Goal: Contribute content: Contribute content

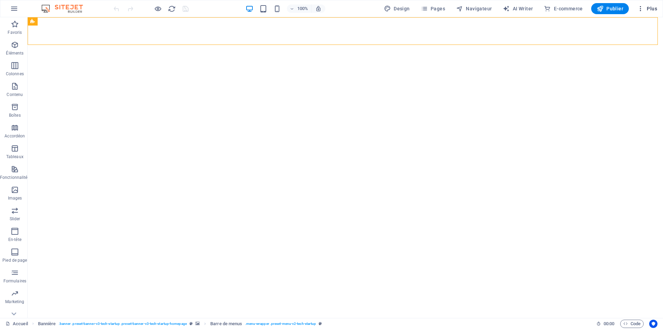
click at [642, 9] on icon "button" at bounding box center [641, 8] width 7 height 7
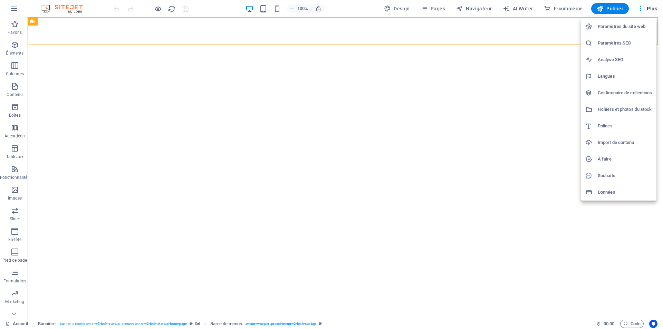
click at [628, 96] on h6 "Gestionnaire de collections" at bounding box center [625, 93] width 55 height 8
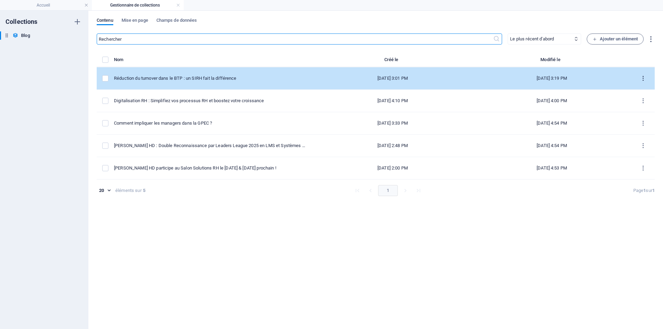
click at [644, 78] on icon "items list" at bounding box center [643, 78] width 7 height 7
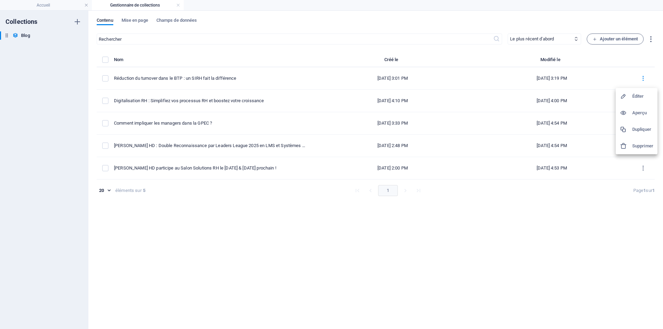
click at [613, 41] on div at bounding box center [331, 164] width 663 height 329
click at [601, 40] on span "Ajouter un élément" at bounding box center [615, 39] width 45 height 8
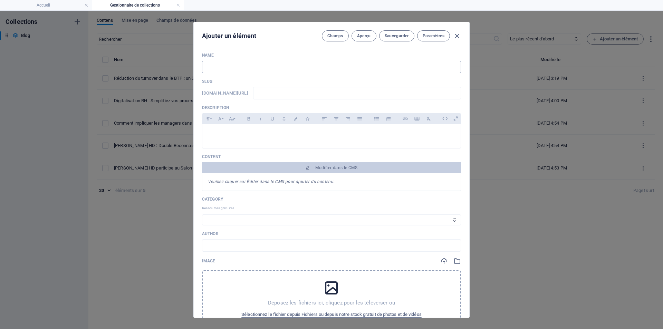
click at [246, 70] on input "text" at bounding box center [331, 67] width 259 height 12
paste input "Passeport Prévention : ce que les organismes de formation doivent savoir depuis…"
type input "Passeport Prévention : ce que les organismes de formation doivent savoir depuis…"
type input "passeport-prevention-ce-que-les-organismes-de-formation-doivent-savoir-depuis-l…"
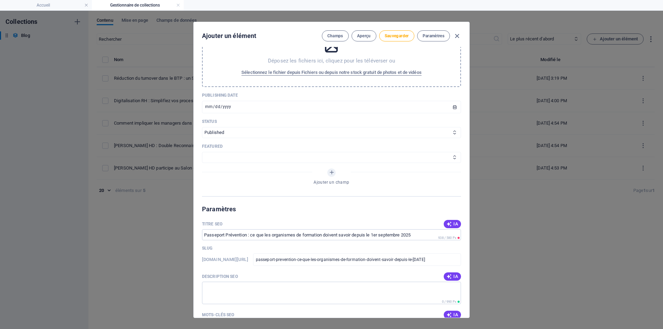
scroll to position [242, 0]
type input "Passeport Prévention : ce que les organismes de formation doivent savoir depuis…"
click at [387, 136] on select "Published Draft" at bounding box center [331, 133] width 259 height 11
click at [374, 160] on select "FEATURED NOT FEATURED" at bounding box center [331, 157] width 259 height 11
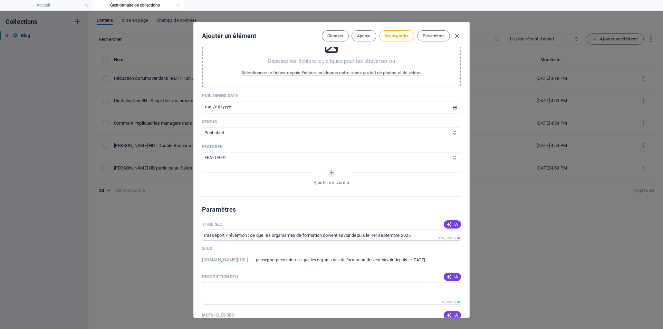
click at [202, 152] on select "FEATURED NOT FEATURED" at bounding box center [331, 157] width 259 height 11
click at [376, 161] on select "FEATURED NOT FEATURED" at bounding box center [331, 157] width 259 height 11
click at [375, 188] on div "Ajouter un champ" at bounding box center [331, 178] width 259 height 19
click at [434, 159] on select "FEATURED NOT FEATURED" at bounding box center [331, 157] width 259 height 11
click at [377, 155] on select "FEATURED NOT FEATURED" at bounding box center [331, 157] width 259 height 11
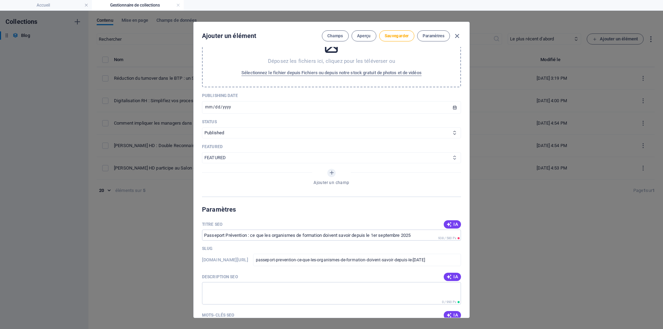
click at [378, 157] on select "FEATURED NOT FEATURED" at bounding box center [331, 157] width 259 height 11
click at [202, 152] on select "FEATURED NOT FEATURED" at bounding box center [331, 157] width 259 height 11
click at [368, 157] on select "FEATURED NOT FEATURED" at bounding box center [331, 157] width 259 height 11
click at [202, 152] on select "FEATURED NOT FEATURED" at bounding box center [331, 157] width 259 height 11
click at [354, 161] on select "FEATURED NOT FEATURED" at bounding box center [331, 157] width 259 height 11
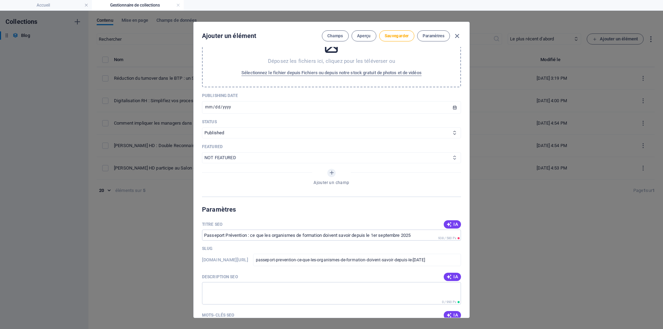
click at [202, 152] on select "FEATURED NOT FEATURED" at bounding box center [331, 157] width 259 height 11
click at [352, 165] on div "Name Passeport Prévention : ce que les organismes de formation doivent savoir d…" at bounding box center [331, 4] width 259 height 386
click at [354, 162] on select "FEATURED NOT FEATURED" at bounding box center [331, 157] width 259 height 11
select select "FEATURED"
click at [202, 152] on select "FEATURED NOT FEATURED" at bounding box center [331, 157] width 259 height 11
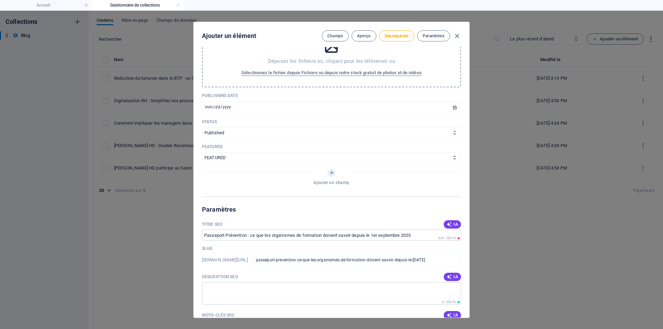
click at [355, 181] on div "Ajouter un champ" at bounding box center [331, 178] width 259 height 19
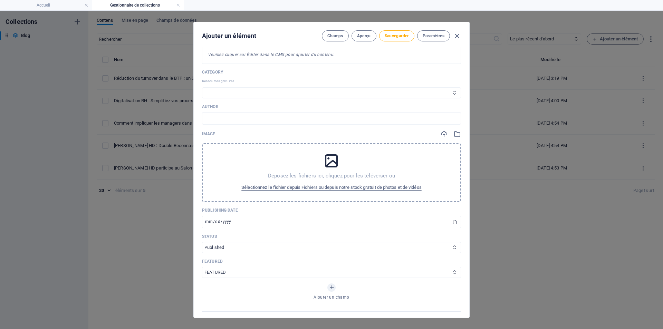
scroll to position [35, 0]
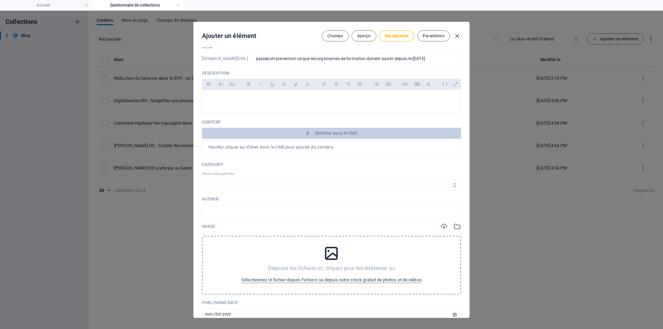
click at [250, 187] on select "Actualités Ressources Humaines GPEC Managament" at bounding box center [331, 185] width 259 height 11
select select "Actualités"
click at [202, 180] on select "Actualités Ressources Humaines GPEC Managament" at bounding box center [331, 185] width 259 height 11
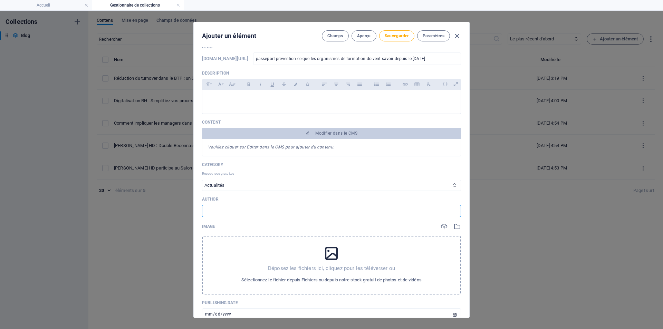
click at [274, 210] on input "text" at bounding box center [331, 211] width 259 height 12
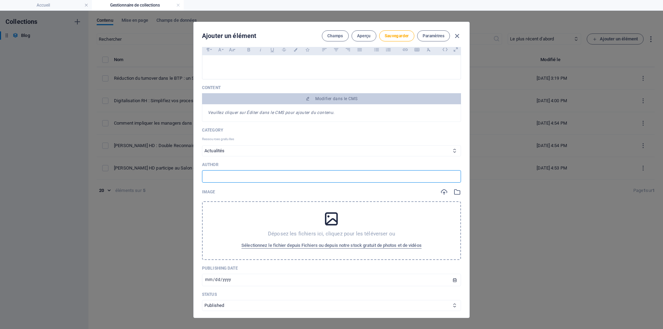
scroll to position [0, 0]
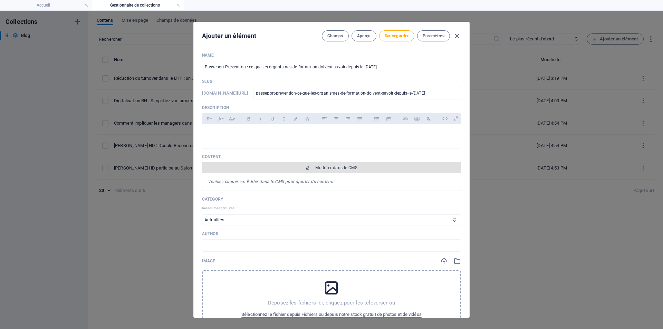
click at [321, 169] on span "Modifier dans le CMS" at bounding box center [337, 168] width 42 height 6
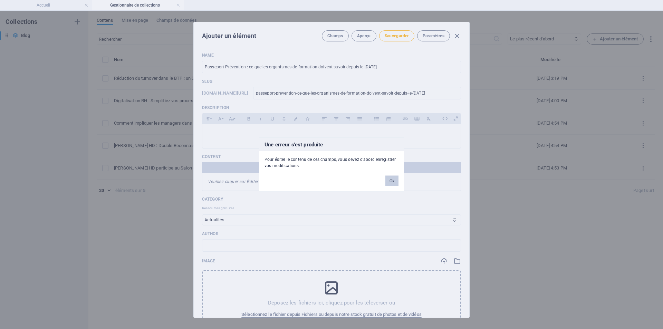
click at [394, 180] on button "Ok" at bounding box center [392, 181] width 13 height 10
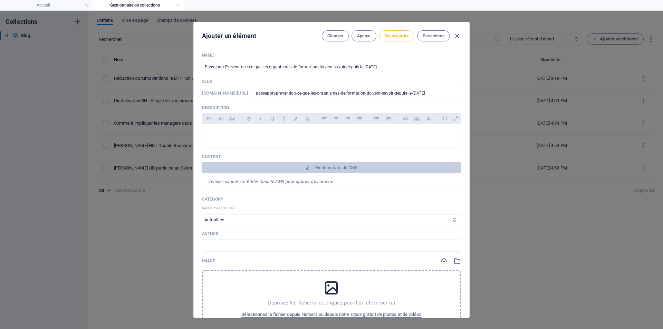
click at [402, 37] on span "Sauvegarder" at bounding box center [397, 36] width 24 height 6
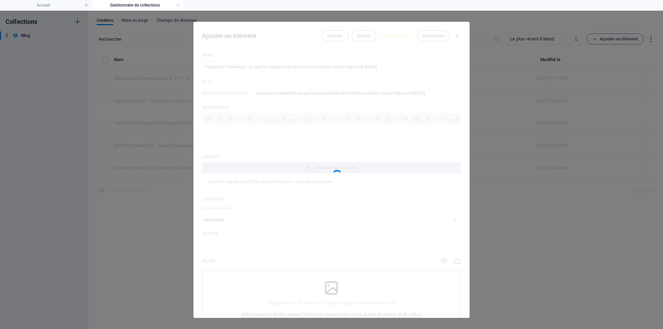
type input "passeport-prevention-ce-que-les-organismes-de-formation-doivent-savoir-depuis-l…"
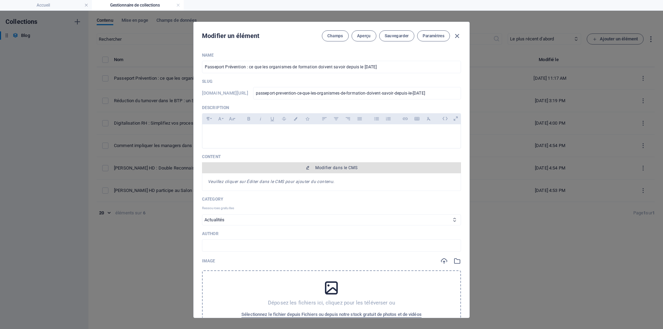
click at [347, 169] on span "Modifier dans le CMS" at bounding box center [337, 168] width 42 height 6
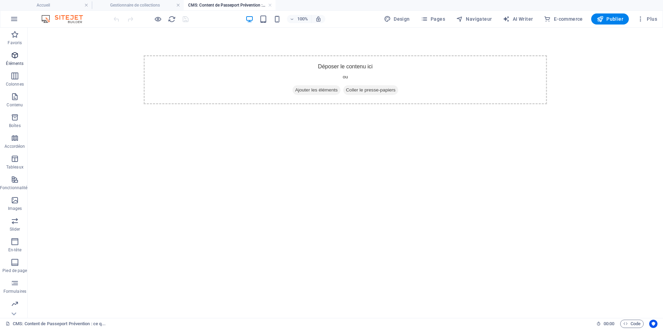
click at [13, 56] on icon "button" at bounding box center [15, 55] width 8 height 8
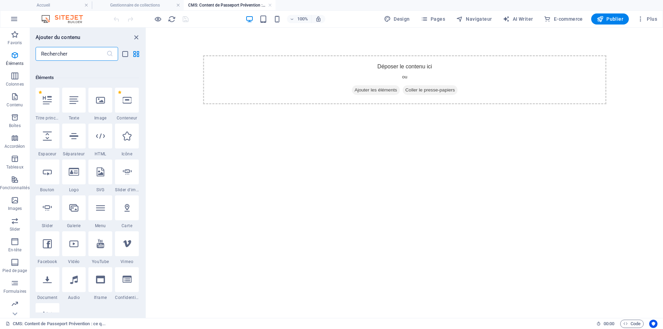
scroll to position [74, 0]
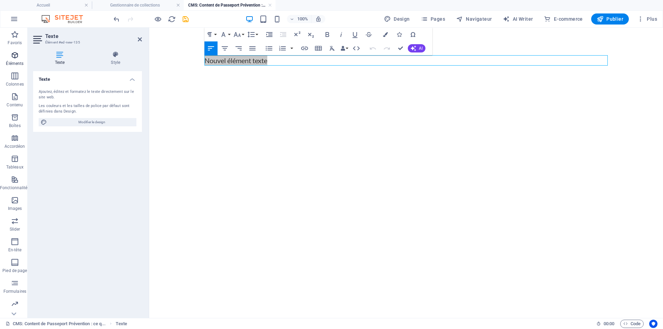
click at [14, 57] on icon "button" at bounding box center [15, 55] width 8 height 8
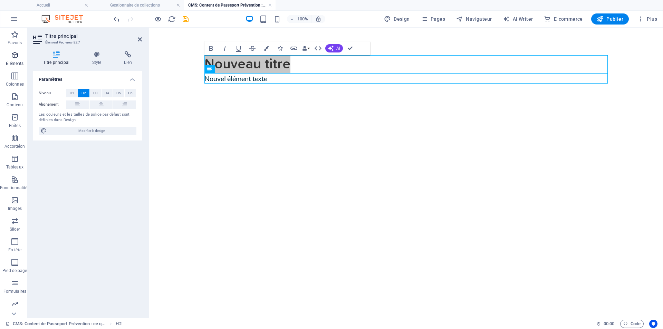
click at [18, 58] on icon "button" at bounding box center [15, 55] width 8 height 8
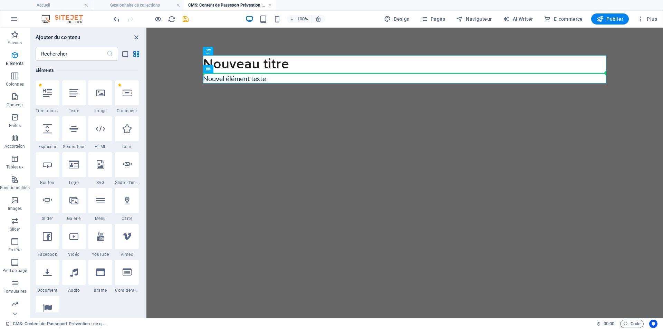
select select "px"
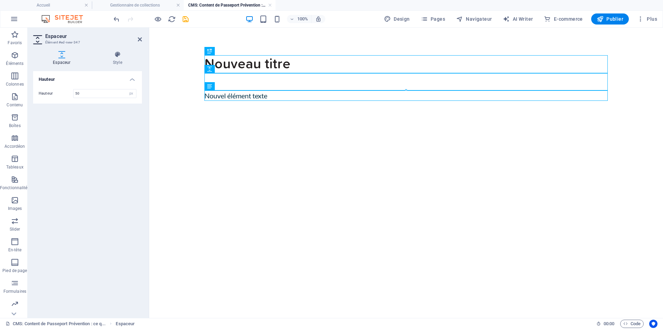
click at [225, 62] on div "Nouveau titre" at bounding box center [407, 64] width 404 height 18
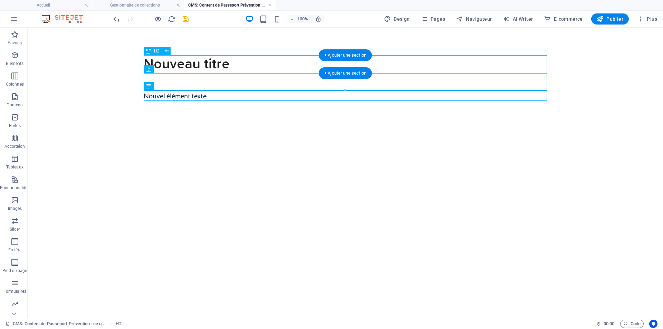
click at [188, 64] on div "Nouveau titre" at bounding box center [346, 64] width 404 height 18
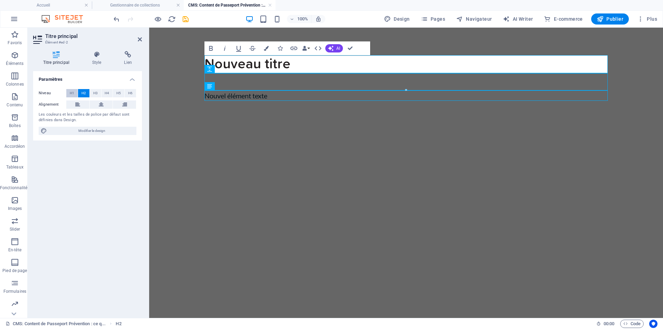
click at [73, 93] on span "H1" at bounding box center [72, 93] width 4 height 8
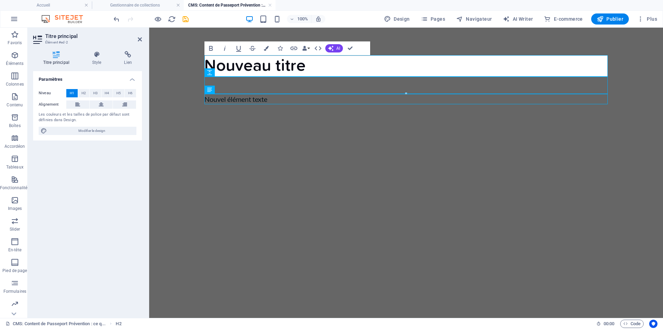
click at [275, 61] on h1 "Nouveau titre" at bounding box center [407, 65] width 404 height 21
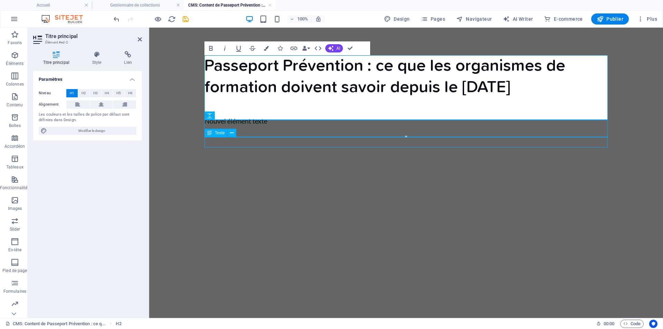
click at [282, 126] on div "Nouvel élément texte" at bounding box center [407, 121] width 404 height 10
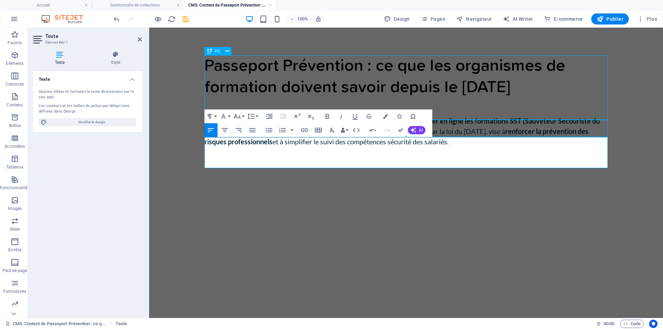
click at [464, 116] on div at bounding box center [407, 106] width 404 height 17
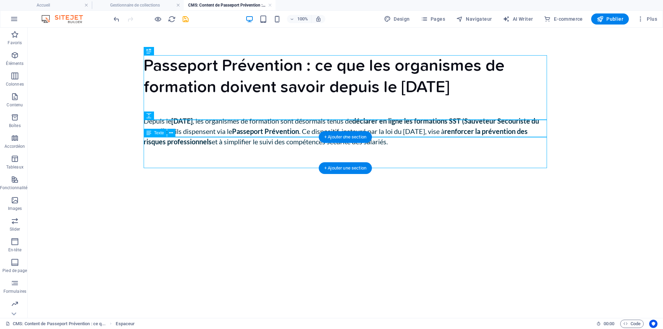
click at [454, 146] on div "Depuis le [DATE] , les organismes de formation sont désormais tenus de déclarer…" at bounding box center [346, 131] width 404 height 31
click at [399, 147] on div "Depuis le [DATE] , les organismes de formation sont désormais tenus de déclarer…" at bounding box center [346, 131] width 404 height 31
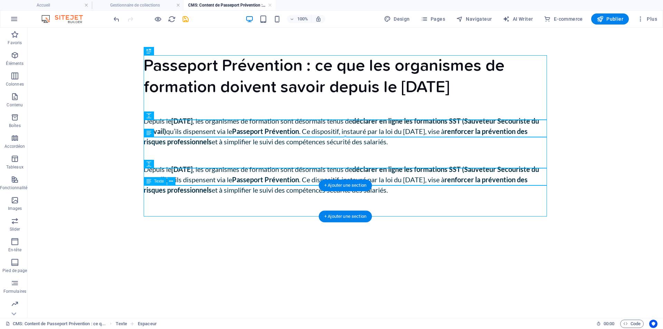
click at [225, 189] on div "Depuis le [DATE] , les organismes de formation sont désormais tenus de déclarer…" at bounding box center [346, 179] width 404 height 31
drag, startPoint x: 225, startPoint y: 189, endPoint x: 104, endPoint y: 189, distance: 121.3
click at [225, 189] on div "Depuis le [DATE] , les organismes de formation sont désormais tenus de déclarer…" at bounding box center [346, 179] width 404 height 31
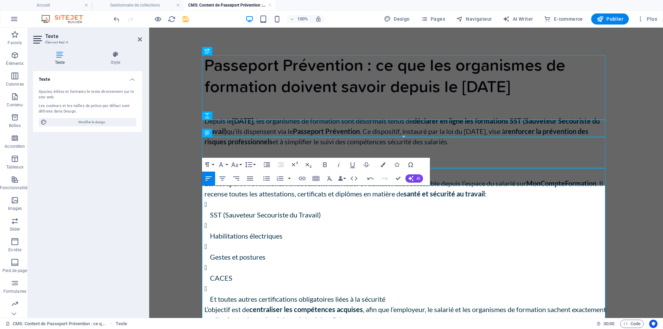
click at [230, 179] on h3 "Qu’est-ce que le Passeport Prévention ?" at bounding box center [407, 171] width 404 height 15
click at [262, 179] on h3 "Qu’est-ce que le Passeport Prévention ?" at bounding box center [407, 171] width 404 height 15
click at [269, 179] on h3 "Qu’est-ce que le Passeport Prévention ?" at bounding box center [407, 171] width 404 height 15
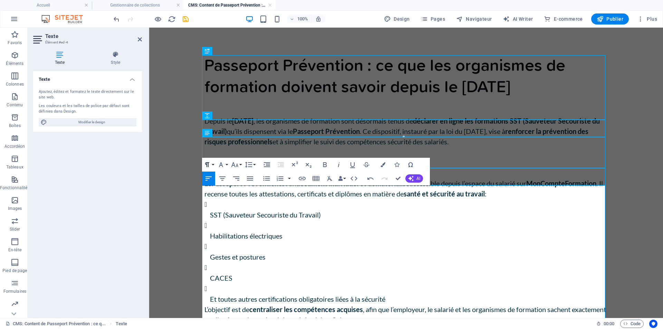
click at [214, 166] on button "Paragraph Format" at bounding box center [208, 165] width 13 height 14
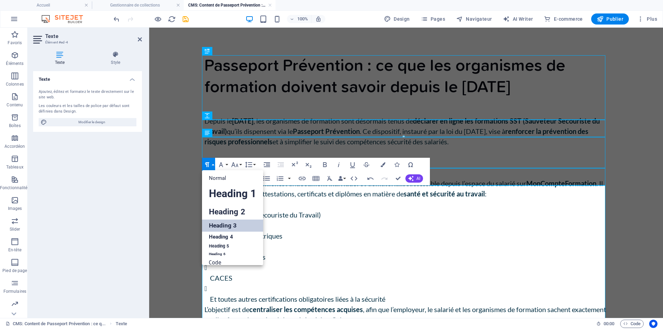
scroll to position [6, 0]
click at [241, 207] on link "Heading 2" at bounding box center [232, 207] width 61 height 16
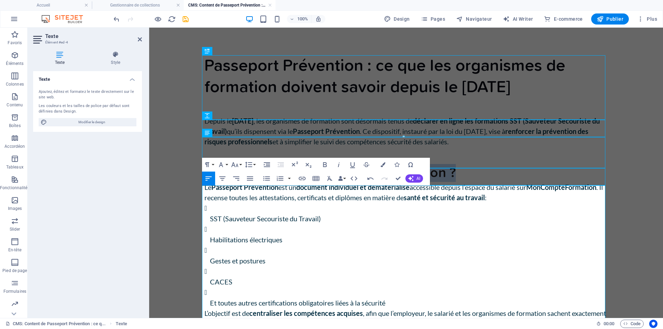
click at [462, 182] on h2 "Qu’est-ce que le Passeport Prévention ?" at bounding box center [407, 173] width 404 height 18
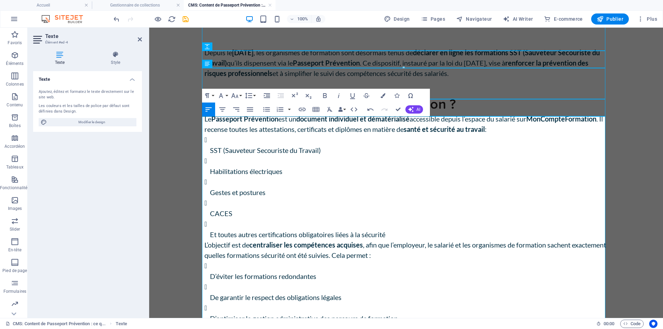
scroll to position [69, 0]
click at [210, 155] on p "SST (Sauveteur Secouriste du Travail)" at bounding box center [409, 149] width 398 height 10
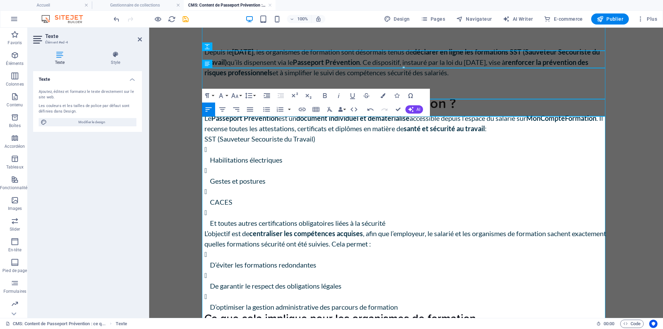
click at [210, 165] on p "Habilitations électriques" at bounding box center [409, 160] width 398 height 10
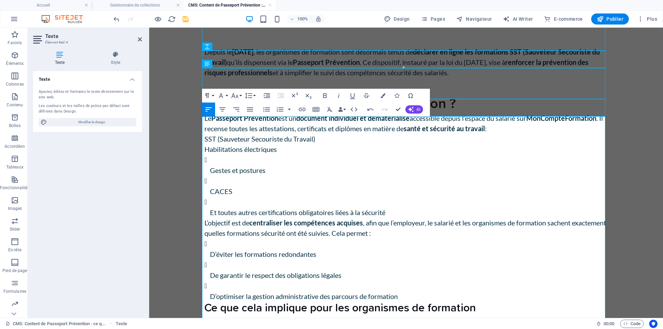
click at [210, 176] on p "Gestes et postures" at bounding box center [409, 170] width 398 height 10
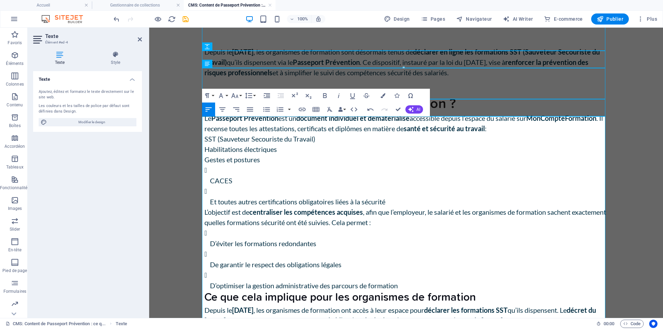
click at [210, 186] on p "CACES" at bounding box center [409, 181] width 398 height 10
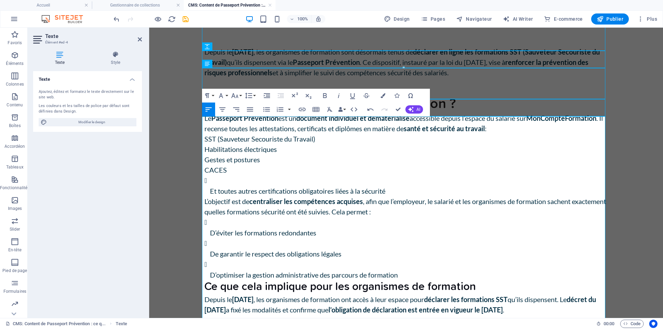
click at [210, 196] on p "Et toutes autres certifications obligatoires liées à la sécurité" at bounding box center [409, 191] width 398 height 10
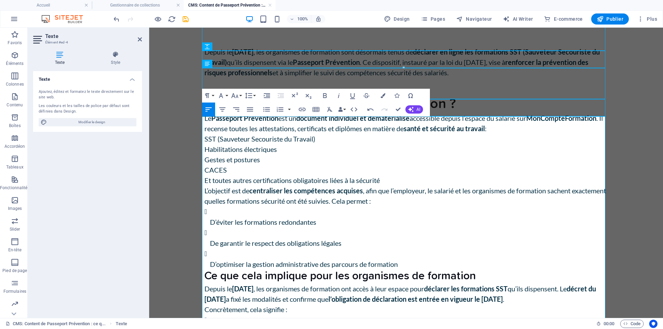
click at [205, 144] on p "SST (Sauveteur Secouriste du Travail)" at bounding box center [407, 139] width 404 height 10
click at [266, 110] on icon "button" at bounding box center [267, 109] width 8 height 8
click at [207, 155] on p "Habilitations électriques" at bounding box center [407, 149] width 404 height 10
click at [207, 166] on p "Gestes et postures" at bounding box center [407, 160] width 404 height 10
click at [205, 176] on p "CACES" at bounding box center [407, 171] width 404 height 10
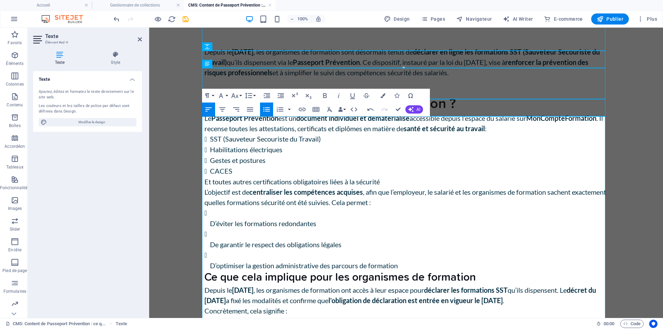
click at [206, 187] on p "Et toutes autres certifications obligatoires liées à la sécurité" at bounding box center [407, 182] width 404 height 10
click at [210, 229] on p "D’éviter les formations redondantes" at bounding box center [409, 224] width 398 height 10
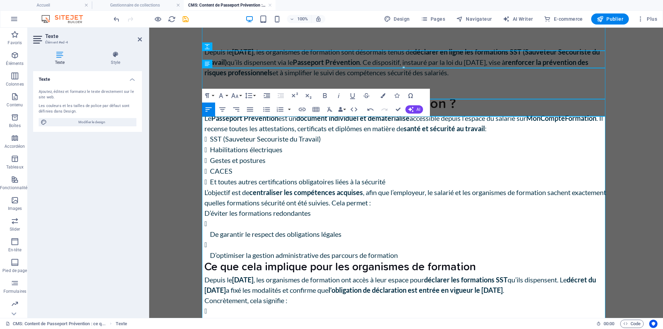
click at [370, 208] on p "L’objectif est de centraliser les compétences acquises , afin que l’employeur, …" at bounding box center [407, 197] width 404 height 21
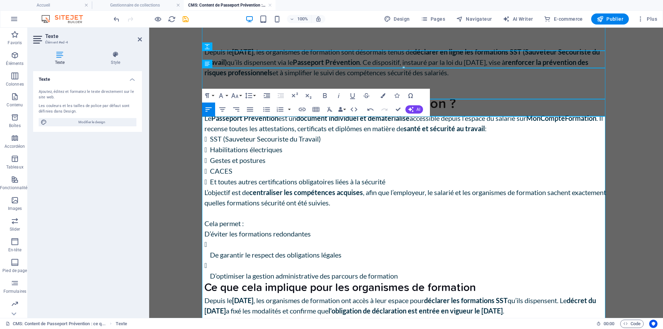
click at [205, 239] on p "D’éviter les formations redondantes" at bounding box center [407, 234] width 404 height 10
click at [207, 239] on p "D’éviter les formations redondantes" at bounding box center [407, 234] width 404 height 10
click at [210, 260] on p "De garantir le respect des obligations légales" at bounding box center [409, 255] width 398 height 10
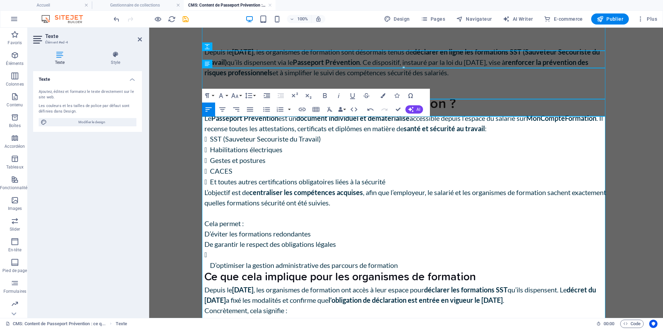
click at [210, 271] on p "D’optimiser la gestion administrative des parcours de formation" at bounding box center [409, 265] width 398 height 10
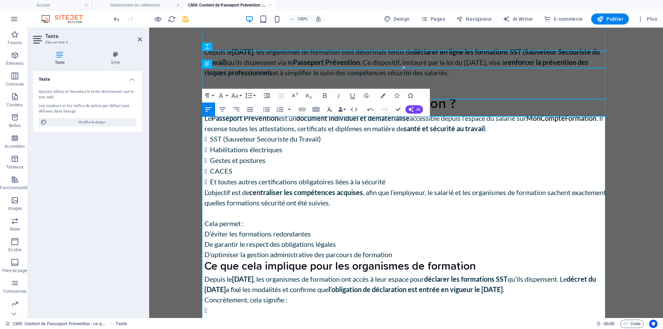
click at [205, 239] on p "D’éviter les formations redondantes" at bounding box center [407, 234] width 404 height 10
click at [269, 109] on icon "button" at bounding box center [267, 109] width 8 height 8
click at [207, 250] on p "De garantir le respect des obligations légales" at bounding box center [407, 244] width 404 height 10
click at [206, 261] on p "D’optimiser la gestion administrative des parcours de formation" at bounding box center [407, 255] width 404 height 10
click at [414, 261] on li "D’optimiser la gestion administrative des parcours de formation" at bounding box center [409, 255] width 398 height 11
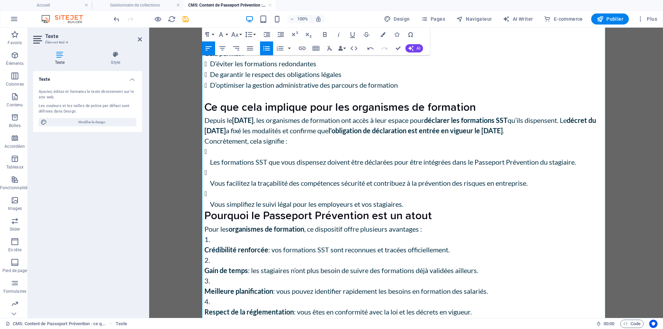
scroll to position [242, 0]
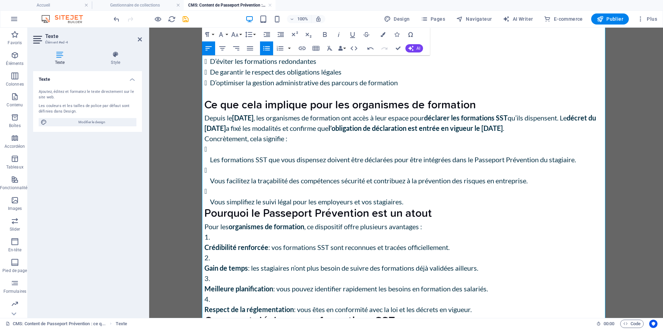
click at [315, 113] on h3 "Ce que cela implique pour les organismes de formation" at bounding box center [407, 105] width 404 height 15
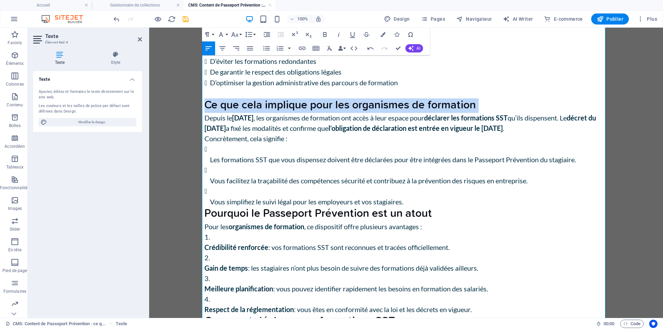
click at [315, 113] on h3 "Ce que cela implique pour les organismes de formation" at bounding box center [407, 105] width 404 height 15
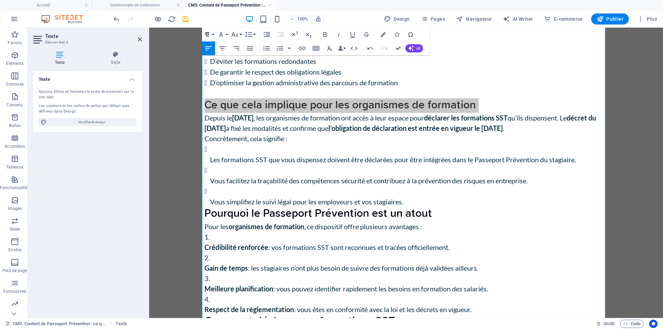
click at [214, 35] on button "Paragraph Format" at bounding box center [208, 35] width 13 height 14
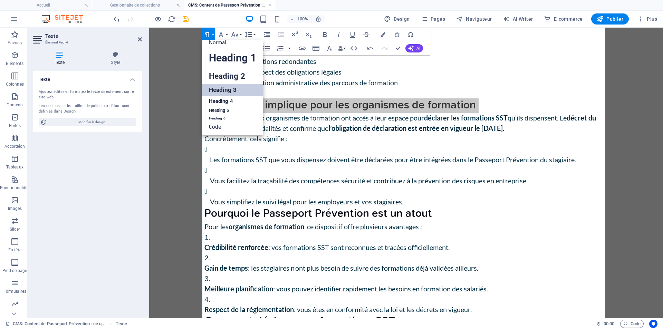
scroll to position [6, 0]
drag, startPoint x: 225, startPoint y: 78, endPoint x: 75, endPoint y: 51, distance: 151.7
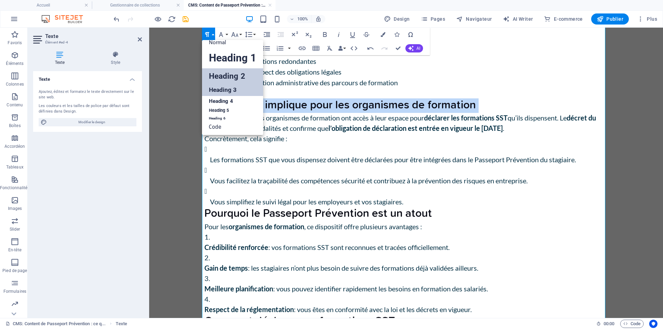
click at [225, 78] on link "Heading 2" at bounding box center [232, 76] width 61 height 16
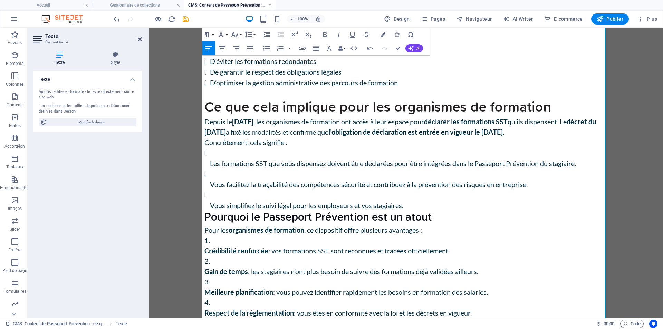
click at [210, 169] on p "Les formations SST que vous dispensez doivent être déclarées pour être intégrée…" at bounding box center [409, 163] width 398 height 10
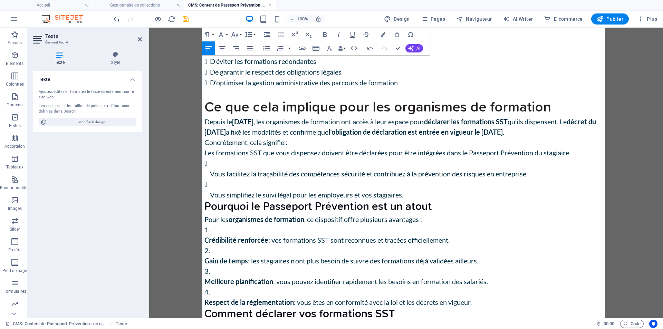
click at [210, 179] on p "Vous facilitez la traçabilité des compétences sécurité et contribuez à la préve…" at bounding box center [409, 174] width 398 height 10
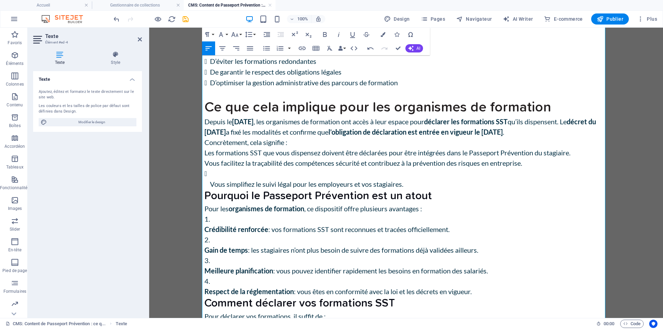
click at [210, 189] on p "Vous simplifiez le suivi légal pour les employeurs et vos stagiaires." at bounding box center [409, 184] width 398 height 10
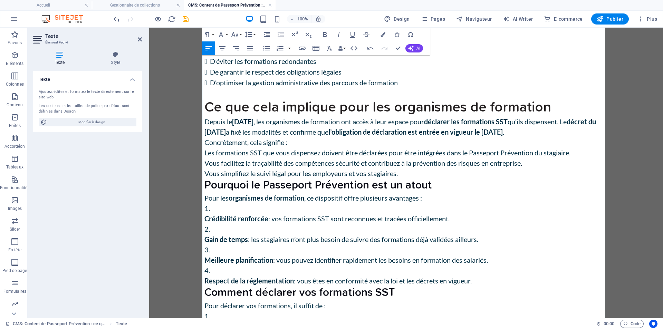
click at [205, 158] on p "Les formations SST que vous dispensez doivent être déclarées pour être intégrée…" at bounding box center [407, 153] width 404 height 10
click at [268, 49] on icon "button" at bounding box center [267, 48] width 8 height 8
click at [205, 169] on p "Vous facilitez la traçabilité des compétences sécurité et contribuez à la préve…" at bounding box center [407, 163] width 404 height 10
click at [205, 179] on p "Vous simplifiez le suivi légal pour les employeurs et vos stagiaires." at bounding box center [407, 174] width 404 height 10
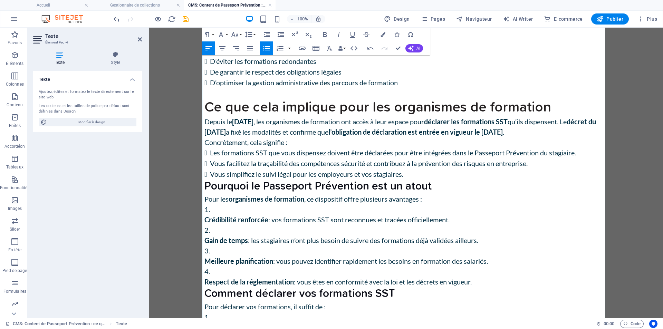
click at [427, 180] on li "Vous simplifiez le suivi légal pour les employeurs et vos stagiaires." at bounding box center [409, 174] width 398 height 11
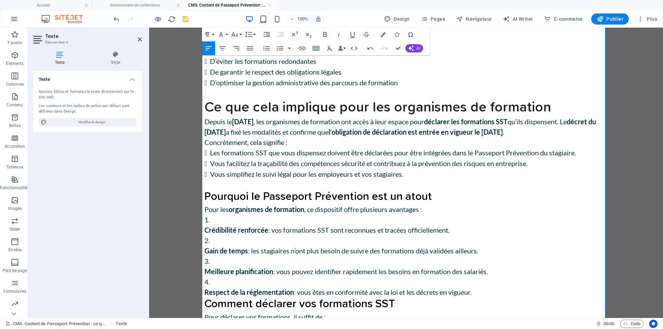
click at [423, 205] on h3 "Pourquoi le Passeport Prévention est un atout" at bounding box center [407, 197] width 404 height 15
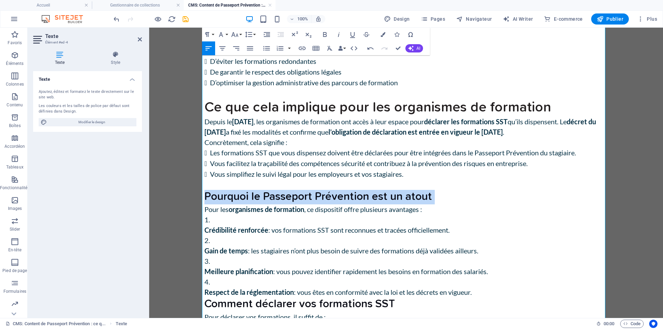
click at [423, 205] on h3 "Pourquoi le Passeport Prévention est un atout" at bounding box center [407, 197] width 404 height 15
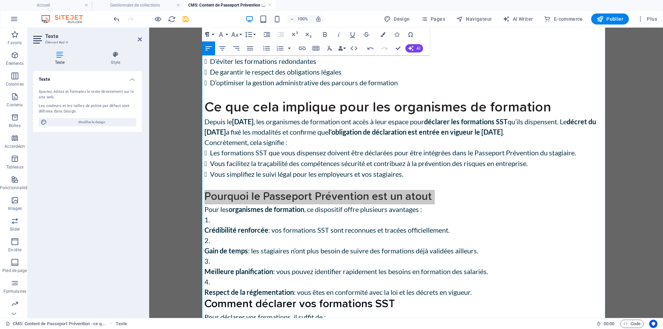
click at [214, 36] on button "Paragraph Format" at bounding box center [208, 35] width 13 height 14
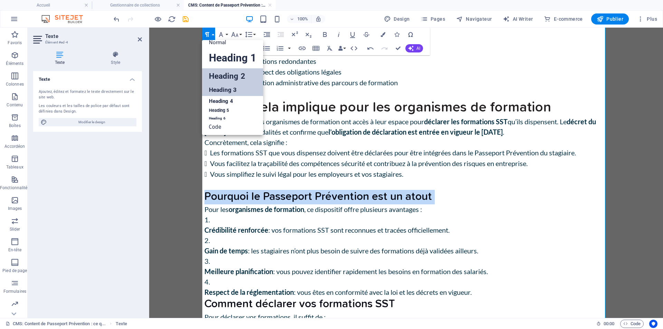
click at [235, 76] on link "Heading 2" at bounding box center [232, 76] width 61 height 16
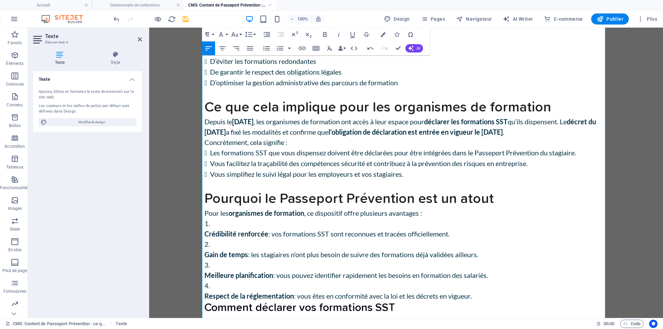
click at [509, 218] on p "Pour les organismes de formation , ce dispositif offre plusieurs avantages :" at bounding box center [407, 213] width 404 height 10
click at [504, 208] on h2 "Pourquoi le Passeport Prévention est un atout" at bounding box center [407, 199] width 404 height 18
click at [551, 116] on h2 "Ce que cela implique pour les organismes de formation" at bounding box center [407, 107] width 404 height 18
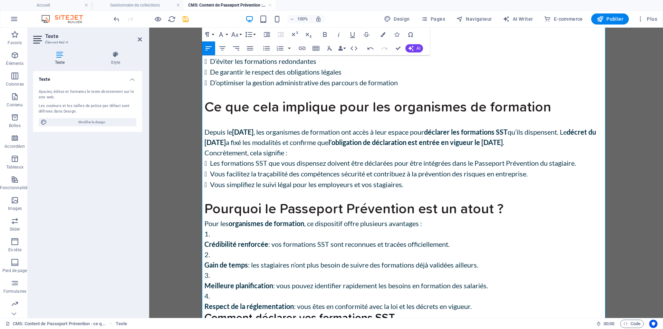
click at [603, 148] on p "Depuis le [DATE] , les organismes de formation ont accès à leur espace pour déc…" at bounding box center [407, 137] width 404 height 21
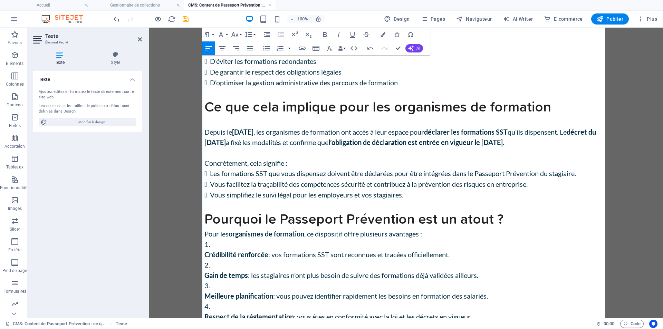
click at [294, 168] on p "Concrètement, cela signifie :" at bounding box center [407, 163] width 404 height 10
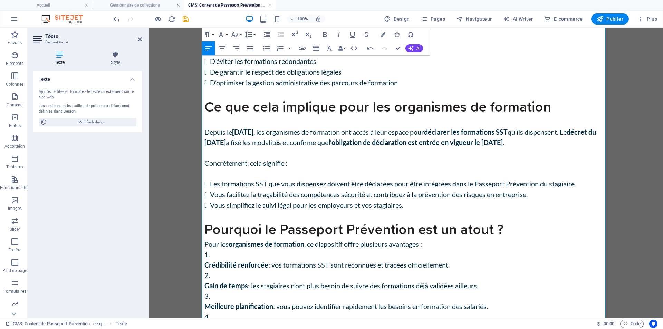
click at [261, 56] on p "L’objectif est de centraliser les compétences acquises , afin que l’employeur, …" at bounding box center [407, 35] width 404 height 41
click at [259, 56] on p "L’objectif est de centraliser les compétences acquises , afin que l’employeur, …" at bounding box center [407, 35] width 404 height 41
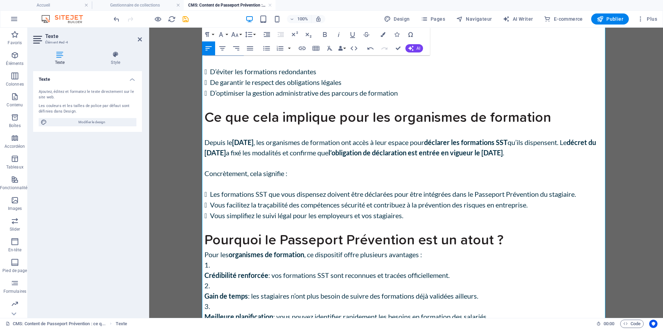
drag, startPoint x: 248, startPoint y: 72, endPoint x: 199, endPoint y: 73, distance: 48.4
click at [199, 73] on div "Passeport Prévention : ce que les organismes de formation doivent savoir depuis…" at bounding box center [406, 144] width 415 height 717
click at [256, 189] on p "Concrètement, cela signifie :" at bounding box center [407, 178] width 404 height 21
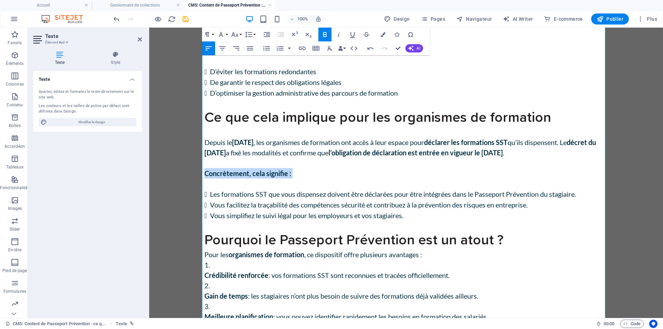
click at [306, 189] on p "Concrètement, cela signifie :" at bounding box center [407, 178] width 404 height 21
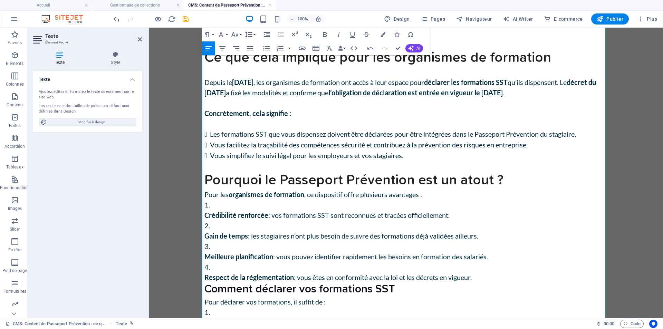
scroll to position [311, 0]
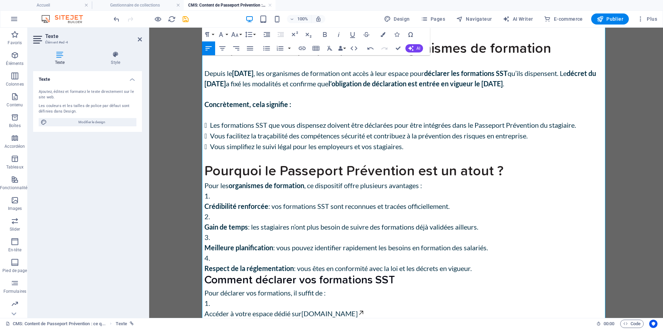
click at [217, 211] on li "Crédibilité renforcée : vos formations SST sont reconnues et tracées officielle…" at bounding box center [407, 201] width 404 height 21
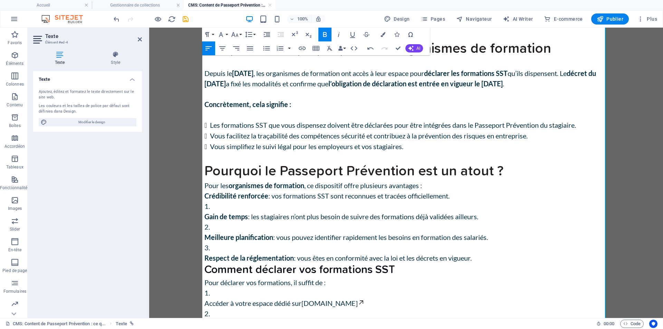
click at [212, 222] on li "Gain de temps : les stagiaires n’ont plus besoin de suivre des formations déjà …" at bounding box center [407, 211] width 404 height 21
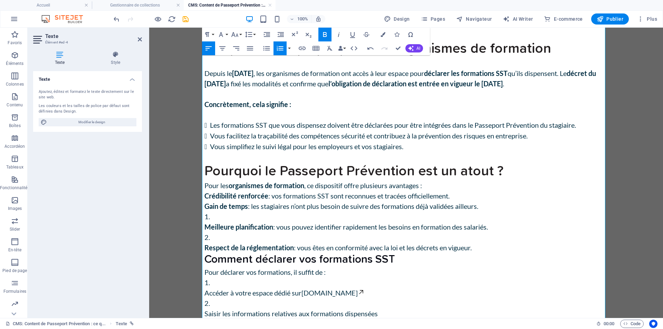
click at [217, 232] on li "Meilleure planification : vous pouvez identifier rapidement les besoins en form…" at bounding box center [407, 221] width 404 height 21
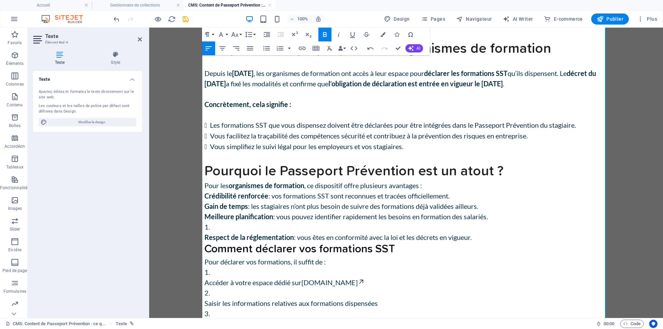
click at [219, 243] on li "Respect de la réglementation : vous êtes en conformité avec la loi et les décre…" at bounding box center [407, 232] width 404 height 21
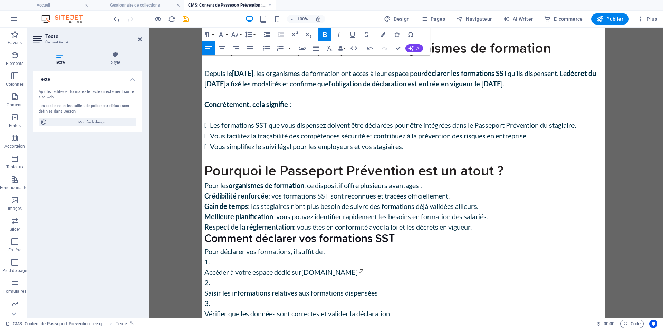
click at [207, 191] on p "Pour les organismes de formation , ce dispositif offre plusieurs avantages :" at bounding box center [407, 185] width 404 height 10
click at [281, 48] on icon "button" at bounding box center [280, 48] width 7 height 5
click at [207, 200] on strong "Crédibilité renforcée" at bounding box center [237, 196] width 64 height 8
click at [208, 210] on strong "Gain de temps" at bounding box center [227, 206] width 44 height 8
click at [206, 221] on strong "Meilleure planification" at bounding box center [239, 217] width 69 height 8
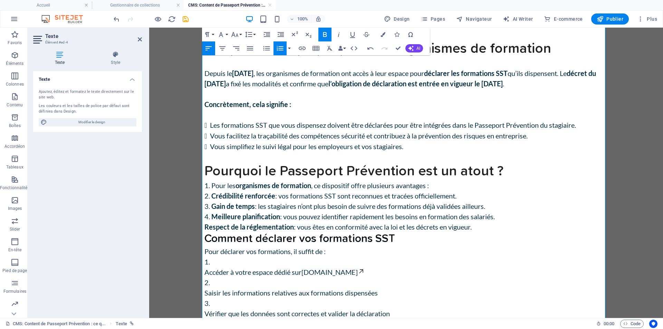
click at [207, 231] on strong "Respect de la réglementation" at bounding box center [250, 227] width 90 height 8
click at [491, 232] on li "Respect de la réglementation : vous êtes en conformité avec la loi et les décre…" at bounding box center [407, 227] width 404 height 10
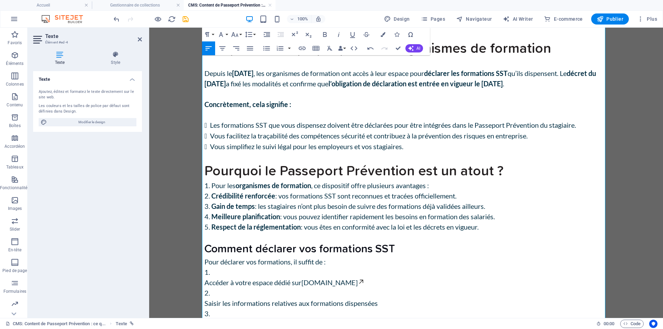
click at [512, 180] on h2 "Pourquoi le Passeport Prévention est un atout ?" at bounding box center [407, 171] width 404 height 18
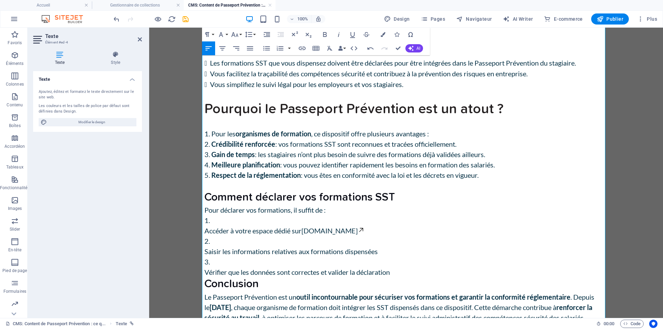
scroll to position [380, 0]
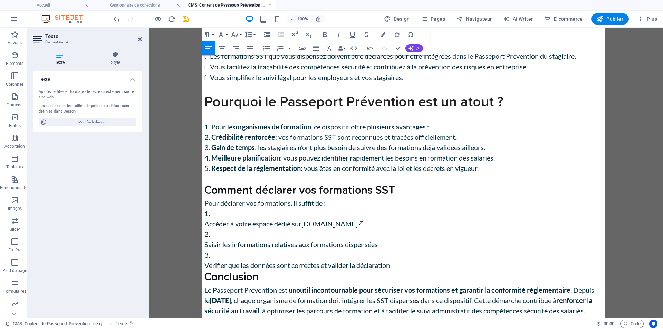
click at [401, 198] on h3 "Comment déclarer vos formations SST" at bounding box center [407, 191] width 404 height 15
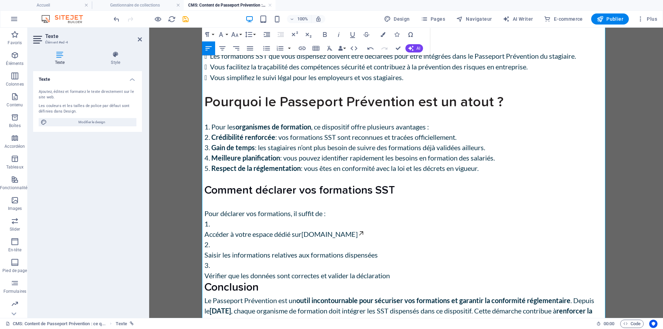
click at [216, 239] on li "Accéder à votre espace dédié sur [DOMAIN_NAME]" at bounding box center [407, 229] width 404 height 21
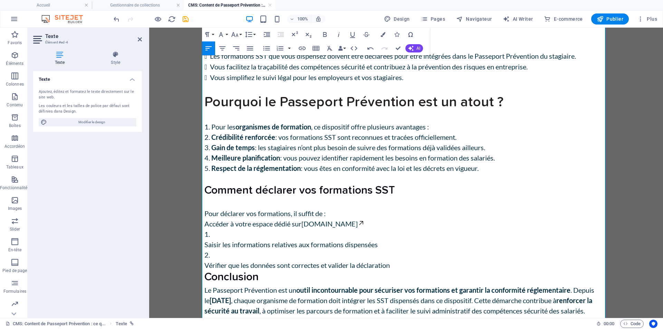
click at [218, 250] on li "Saisir les informations relatives aux formations dispensées" at bounding box center [407, 239] width 404 height 21
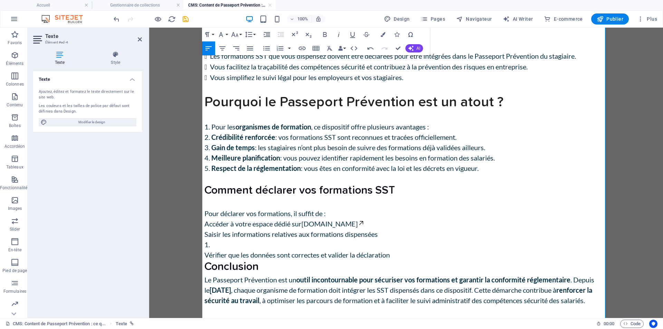
click at [214, 260] on li "Vérifier que les données sont correctes et valider la déclaration" at bounding box center [407, 249] width 404 height 21
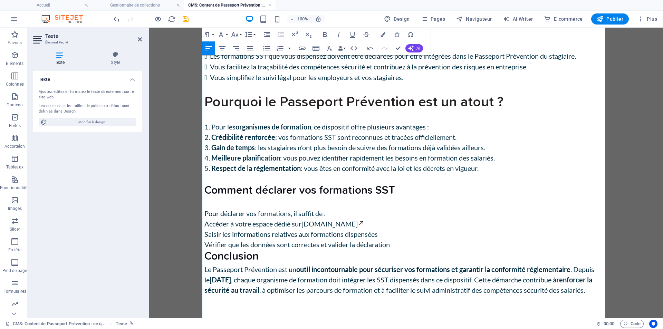
click at [205, 219] on p "Pour déclarer vos formations, il suffit de :" at bounding box center [407, 213] width 404 height 10
click at [279, 49] on icon "button" at bounding box center [280, 48] width 8 height 8
click at [205, 229] on p "Accéder à votre espace dédié sur [DOMAIN_NAME]" at bounding box center [407, 224] width 404 height 10
click at [205, 239] on p "Saisir les informations relatives aux formations dispensées" at bounding box center [407, 234] width 404 height 10
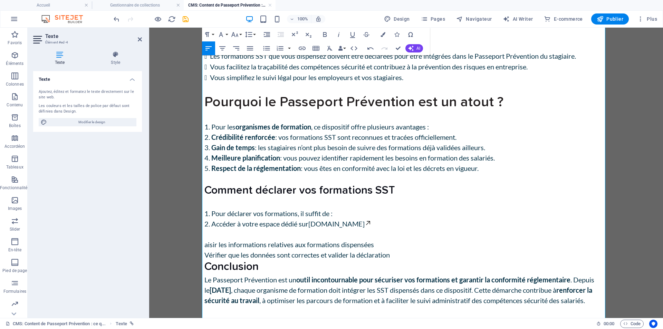
click at [209, 219] on li "Pour déclarer vos formations, il suffit de :" at bounding box center [407, 213] width 404 height 10
click at [205, 250] on p "aisir les informations relatives aux formations dispensées" at bounding box center [407, 244] width 404 height 10
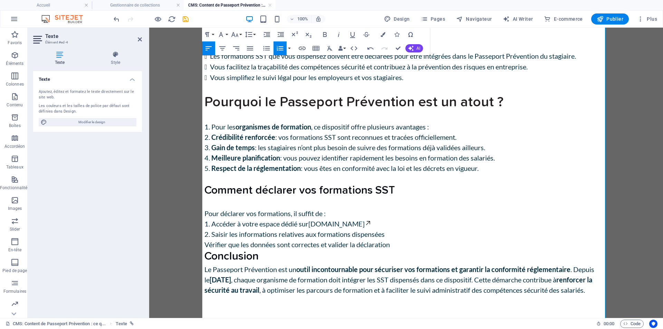
click at [205, 250] on p "Vérifier que les données sont correctes et valider la déclaration" at bounding box center [407, 244] width 404 height 10
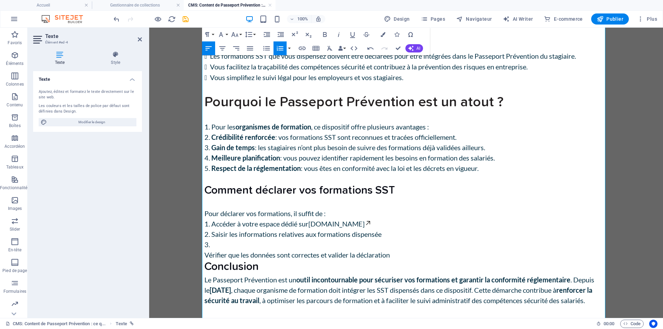
click at [205, 260] on p "Vérifier que les données sont correctes et valider la déclaration" at bounding box center [407, 255] width 404 height 10
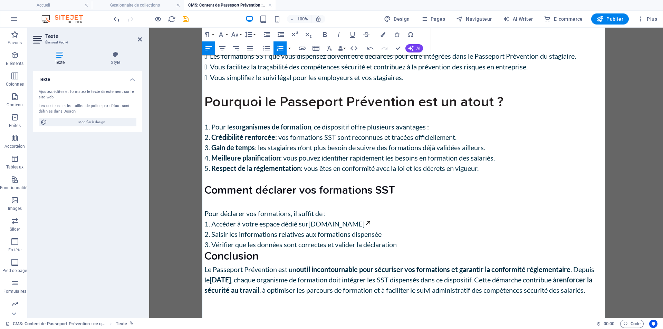
click at [421, 250] on li "Vérifier que les données sont correctes et valider la déclaration" at bounding box center [407, 244] width 404 height 10
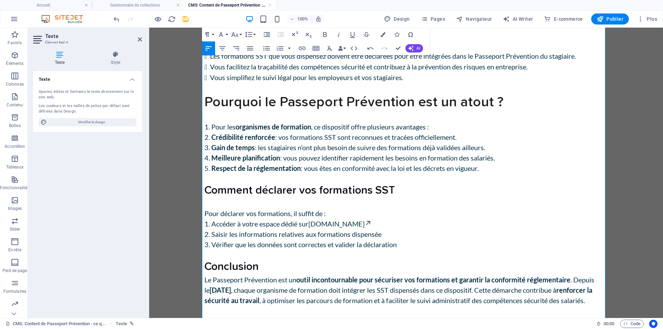
click at [295, 275] on h3 "Conclusion" at bounding box center [407, 267] width 404 height 15
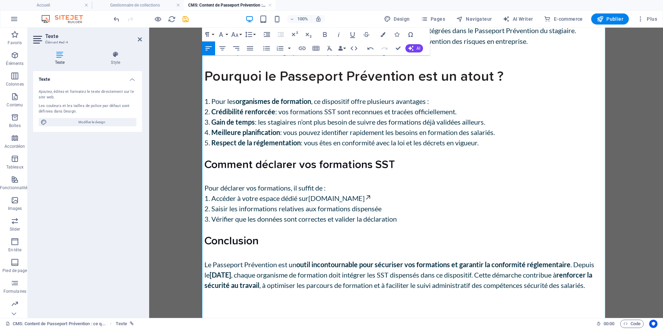
scroll to position [437, 0]
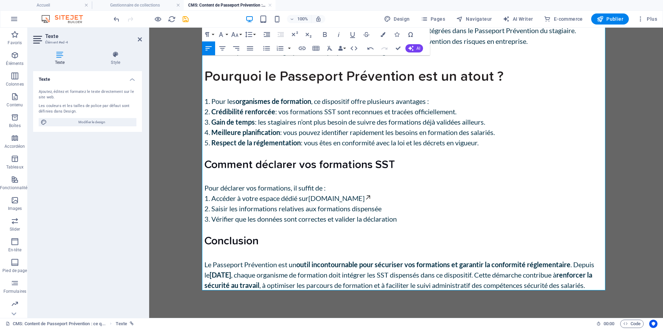
click at [269, 288] on p "Le Passeport Prévention est un outil incontournable pour sécuriser vos formatio…" at bounding box center [407, 275] width 404 height 31
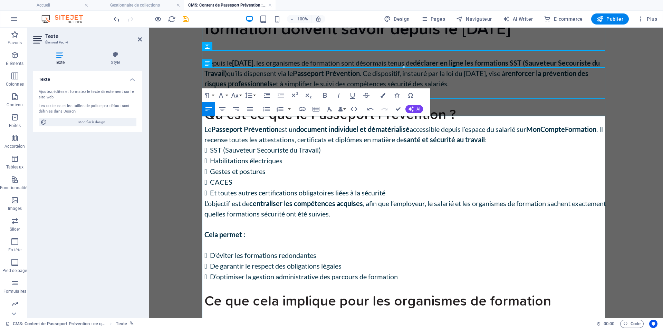
scroll to position [57, 0]
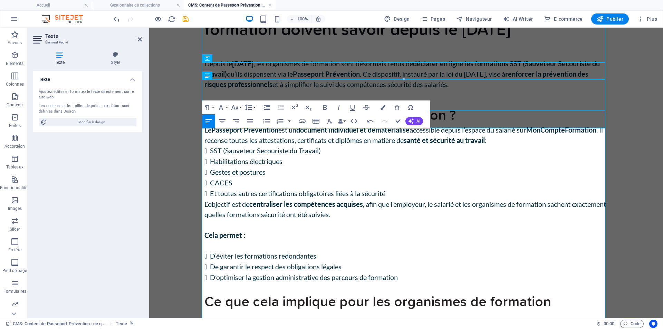
click at [277, 145] on p "Le Passeport [GEOGRAPHIC_DATA] est un document individuel et dématérialisé acce…" at bounding box center [407, 135] width 404 height 21
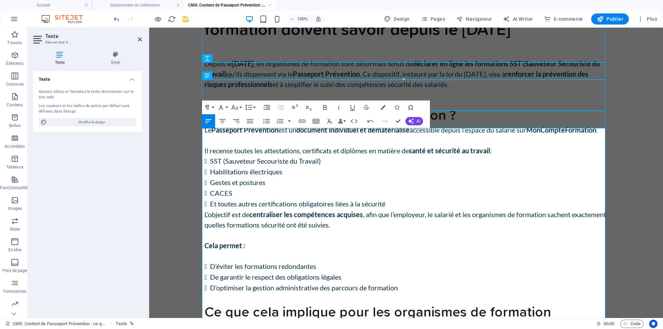
click at [509, 156] on p "Il recense toutes les attestations, certificats et diplômes en matière de santé…" at bounding box center [407, 150] width 404 height 10
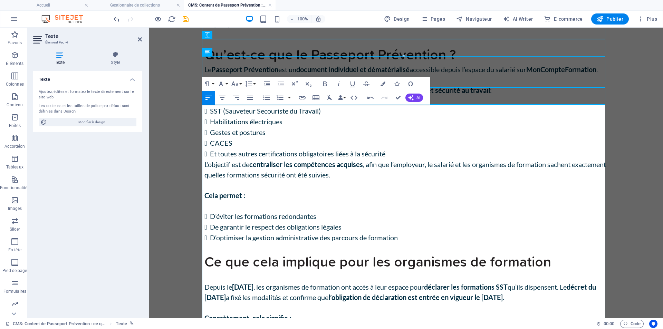
scroll to position [126, 0]
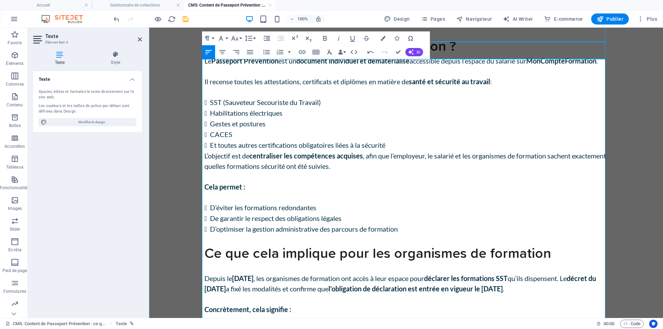
click at [421, 151] on li "Et toutes autres certifications obligatoires liées à la sécurité" at bounding box center [409, 145] width 398 height 11
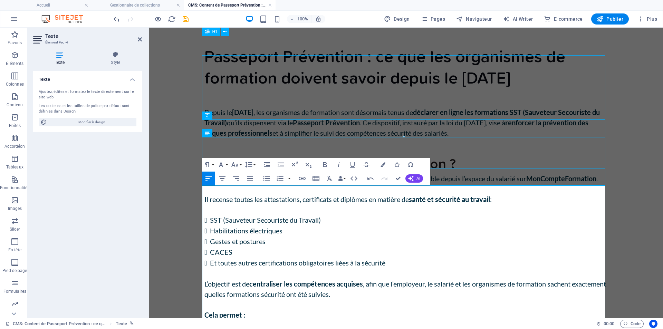
scroll to position [0, 0]
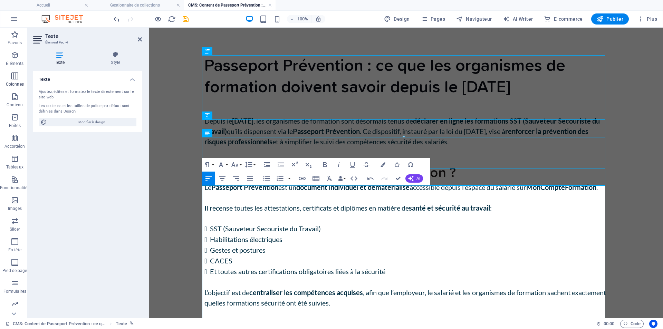
click at [18, 78] on icon "button" at bounding box center [15, 76] width 8 height 8
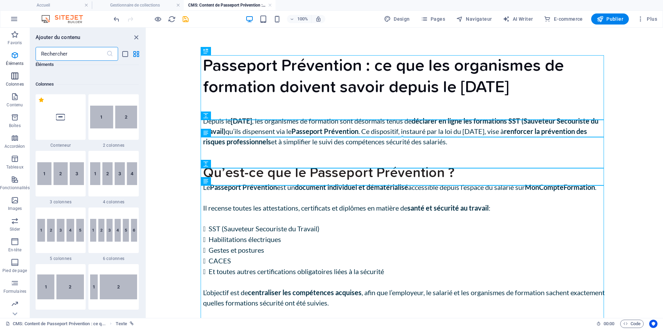
scroll to position [342, 0]
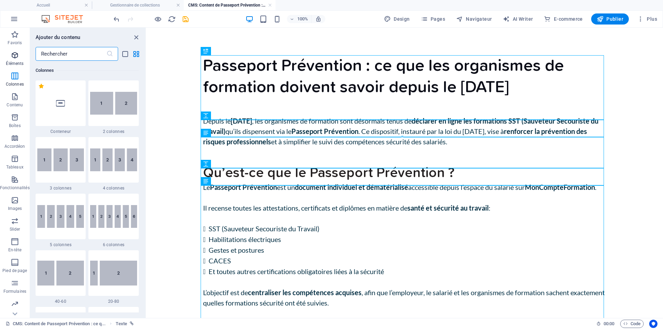
click at [14, 58] on icon "button" at bounding box center [15, 55] width 8 height 8
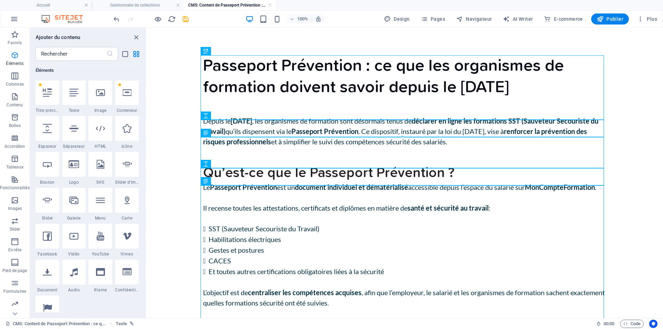
scroll to position [74, 0]
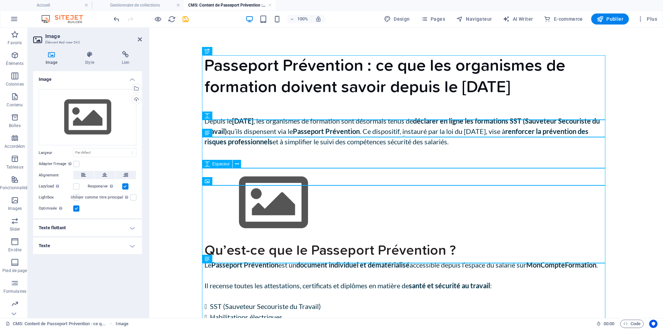
click at [261, 164] on div at bounding box center [407, 155] width 404 height 17
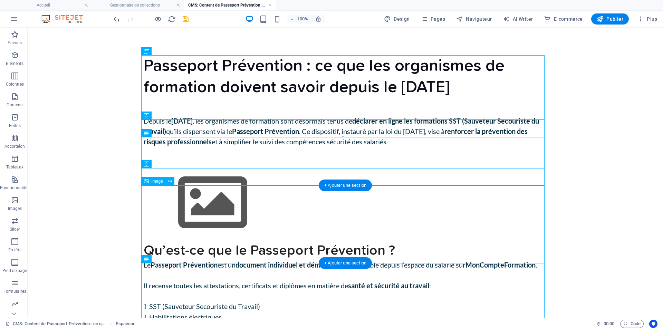
click at [255, 227] on figure at bounding box center [346, 203] width 404 height 78
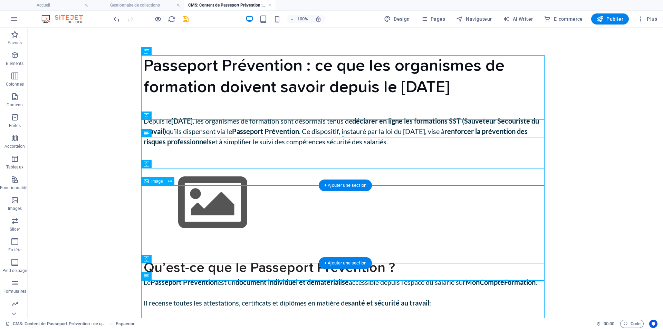
click at [228, 223] on figure at bounding box center [346, 203] width 404 height 78
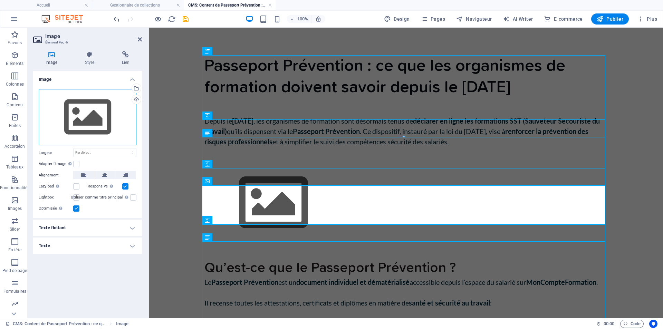
click at [83, 113] on div "Glissez les fichiers ici, cliquez pour choisir les fichiers ou sélectionnez les…" at bounding box center [88, 117] width 98 height 57
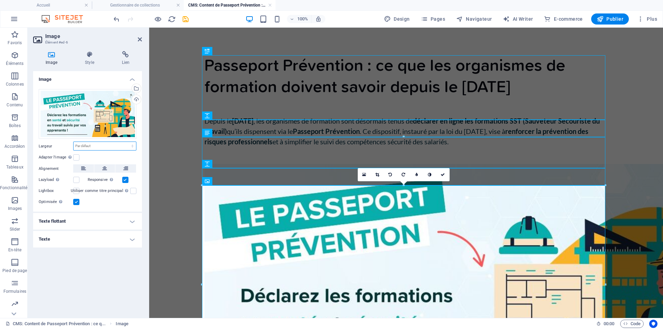
click at [103, 144] on select "Par défaut auto px rem % em vh vw" at bounding box center [105, 146] width 63 height 8
select select "%"
click at [126, 142] on select "Par défaut auto px rem % em vh vw" at bounding box center [105, 146] width 63 height 8
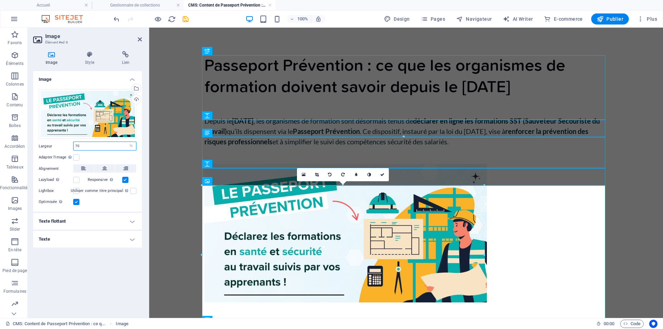
type input "70"
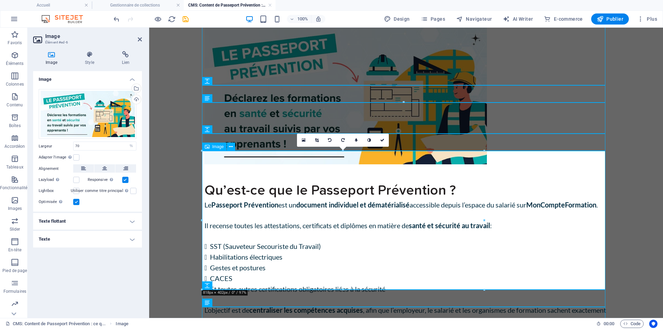
scroll to position [35, 0]
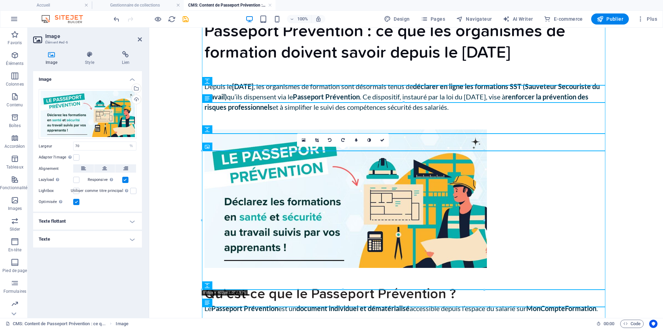
drag, startPoint x: 213, startPoint y: 146, endPoint x: 216, endPoint y: 101, distance: 45.7
click at [216, 101] on div "Glissez et déposez l'élément de votre choix pour remplacer le contenu existant.…" at bounding box center [406, 155] width 514 height 325
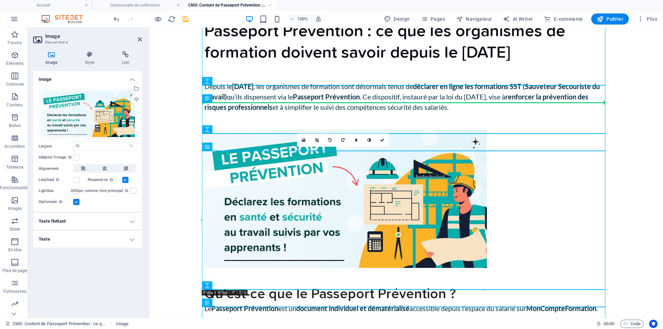
drag, startPoint x: 362, startPoint y: 174, endPoint x: 220, endPoint y: 105, distance: 157.8
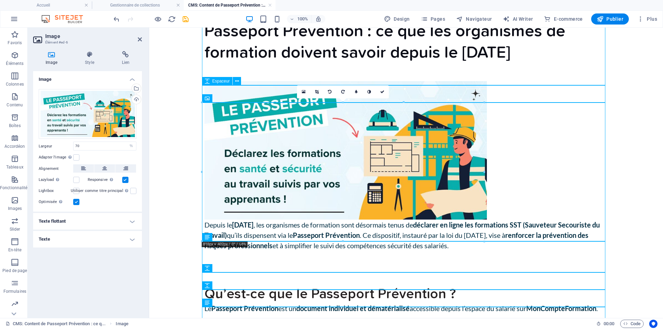
click at [423, 81] on div at bounding box center [407, 72] width 404 height 17
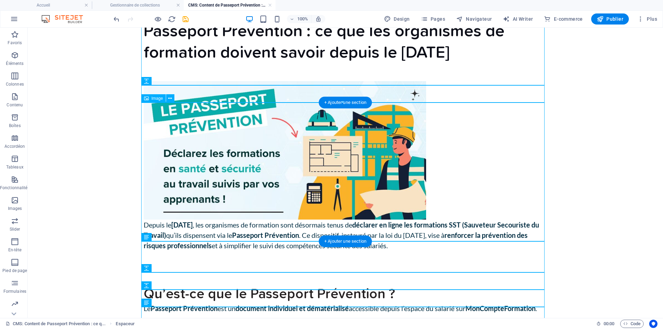
click at [406, 208] on figure at bounding box center [346, 150] width 404 height 139
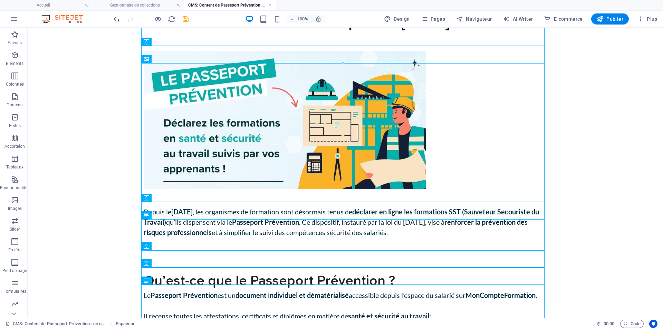
scroll to position [104, 0]
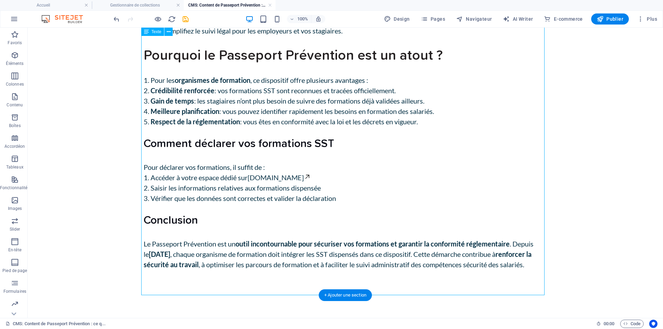
scroll to position [663, 0]
click at [380, 167] on div "Qu’est-ce que le Passeport Prévention ? Le Passeport [GEOGRAPHIC_DATA] est un d…" at bounding box center [346, 4] width 404 height 574
click at [380, 168] on div "Qu’est-ce que le Passeport Prévention ? Le Passeport [GEOGRAPHIC_DATA] est un d…" at bounding box center [346, 4] width 404 height 574
click at [384, 166] on div "Qu’est-ce que le Passeport Prévention ? Le Passeport [GEOGRAPHIC_DATA] est un d…" at bounding box center [346, 4] width 404 height 574
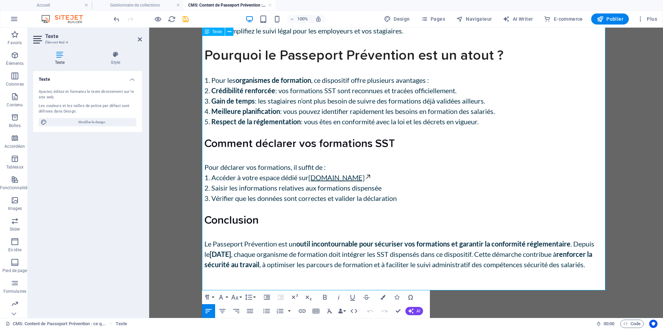
drag, startPoint x: 448, startPoint y: 167, endPoint x: 443, endPoint y: 167, distance: 4.9
click at [443, 172] on li "Accéder à votre espace dédié sur [DOMAIN_NAME]" at bounding box center [407, 177] width 404 height 10
drag, startPoint x: 442, startPoint y: 167, endPoint x: 451, endPoint y: 167, distance: 8.6
click at [451, 172] on li "Accéder à votre espace dédié sur [DOMAIN_NAME]" at bounding box center [407, 177] width 404 height 10
click at [378, 149] on icon "button" at bounding box center [378, 149] width 8 height 8
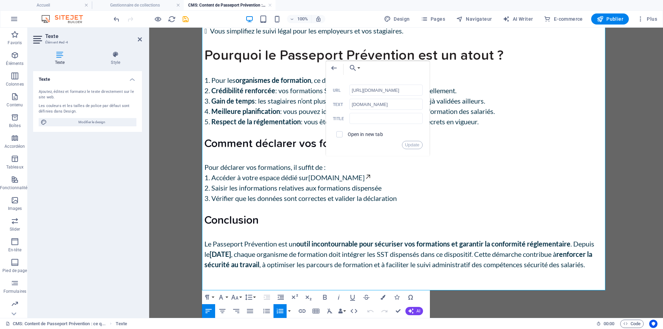
scroll to position [0, 30]
click at [500, 162] on p "Pour déclarer vos formations, il suffit de :" at bounding box center [407, 167] width 404 height 10
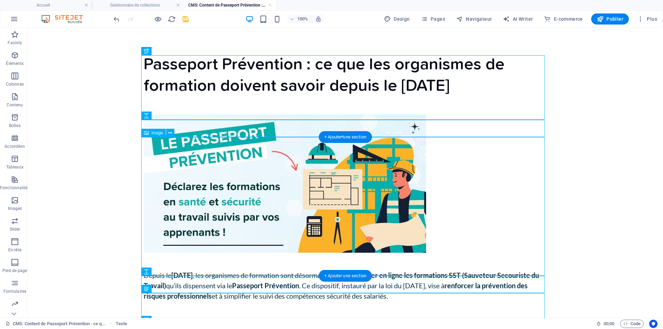
scroll to position [0, 0]
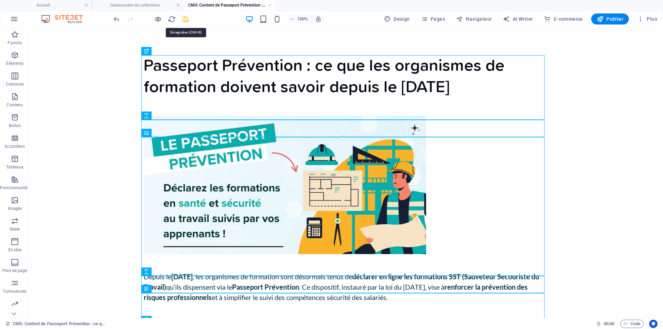
click at [186, 19] on icon "save" at bounding box center [186, 19] width 8 height 8
click at [148, 5] on h4 "Gestionnaire de collections" at bounding box center [138, 5] width 92 height 8
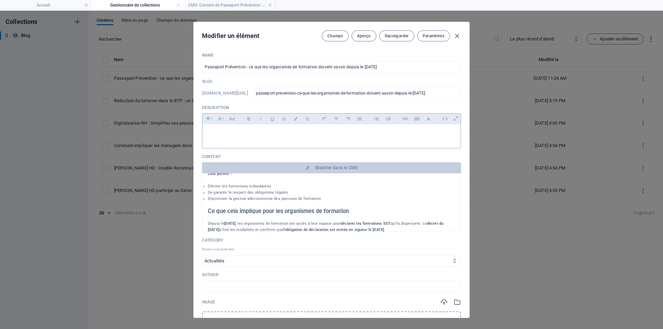
click at [256, 137] on div at bounding box center [332, 134] width 258 height 21
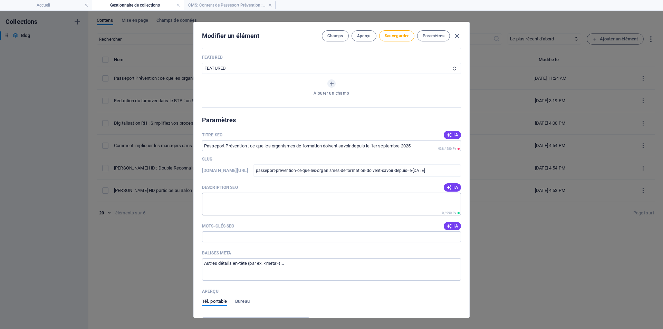
scroll to position [380, 0]
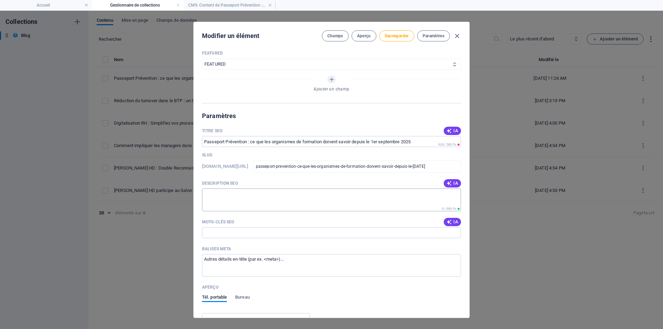
click at [252, 194] on textarea "Description SEO" at bounding box center [331, 200] width 259 height 22
paste textarea "Depuis le [DATE], les organismes de formation doivent déclarer les formations S…"
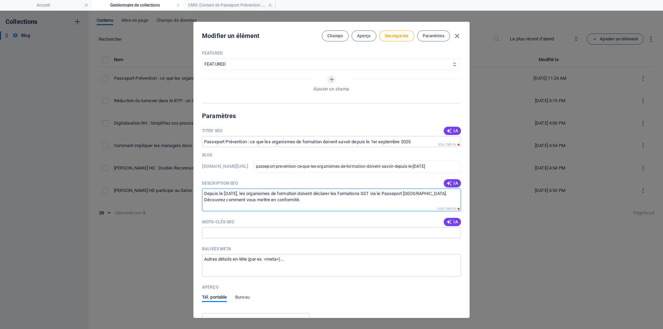
type textarea "Depuis le [DATE], les organismes de formation doivent déclarer les formations S…"
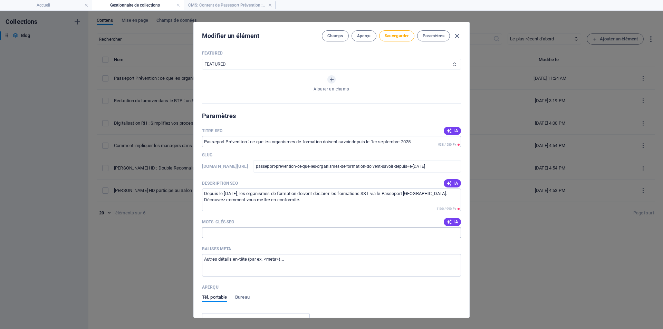
click at [235, 235] on input "Mots-clés SEO" at bounding box center [331, 232] width 259 height 11
paste input "passeport prévention 2025, passeport prévention organisme de formation, déclara…"
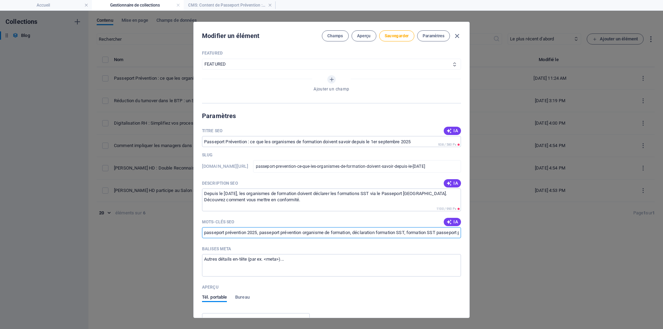
scroll to position [0, 1041]
type input "passeport prévention 2025, passeport prévention organisme de formation, déclara…"
click at [287, 147] on input "Titre SEO" at bounding box center [331, 141] width 259 height 11
click at [290, 141] on input "Titre SEO" at bounding box center [331, 141] width 259 height 11
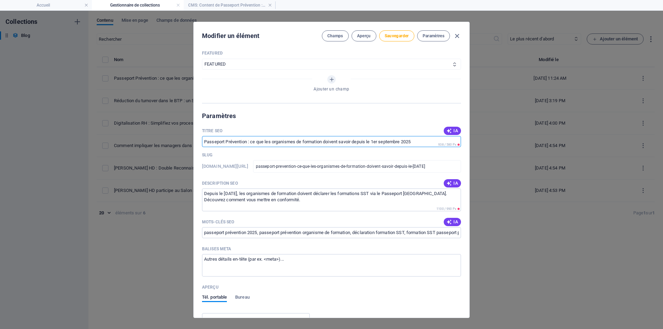
click at [290, 141] on input "Titre SEO" at bounding box center [331, 141] width 259 height 11
click at [292, 140] on input "Titre SEO" at bounding box center [331, 141] width 259 height 11
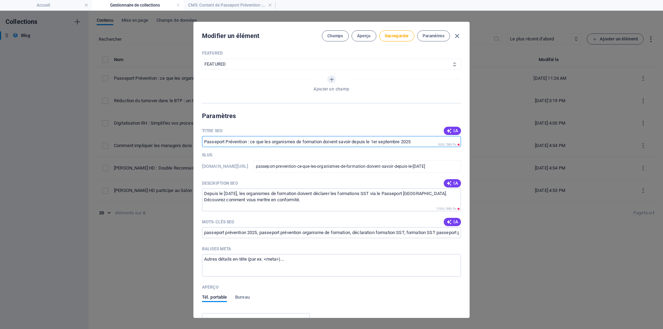
click at [292, 140] on input "Titre SEO" at bounding box center [331, 141] width 259 height 11
drag, startPoint x: 418, startPoint y: 142, endPoint x: 294, endPoint y: 139, distance: 124.1
click at [298, 139] on input "Titre SEO" at bounding box center [331, 141] width 259 height 11
drag, startPoint x: 214, startPoint y: 142, endPoint x: 294, endPoint y: 142, distance: 79.8
click at [294, 142] on input "Titre SEO" at bounding box center [331, 141] width 259 height 11
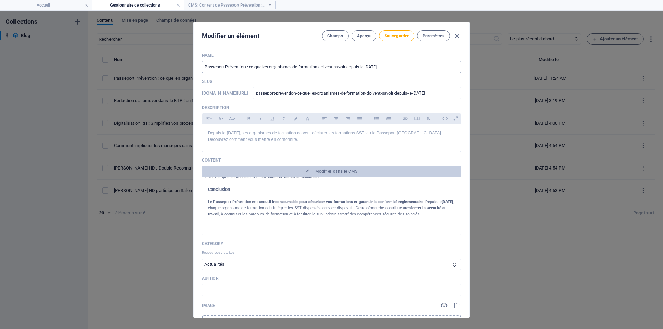
click at [333, 68] on input "Passeport Prévention : ce que les organismes de formation doivent savoir depuis…" at bounding box center [331, 67] width 259 height 12
paste input "déclaration obligatoire des formations SST"
type input "Passeport Prévention : déclaration obligatoire des formations SST depuis le [DA…"
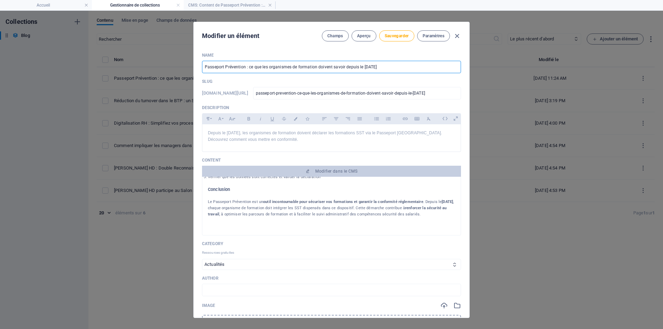
type input "passeport-prevention-declaration-obligatoire-des-formations-sst-depuis-le-[DATE]"
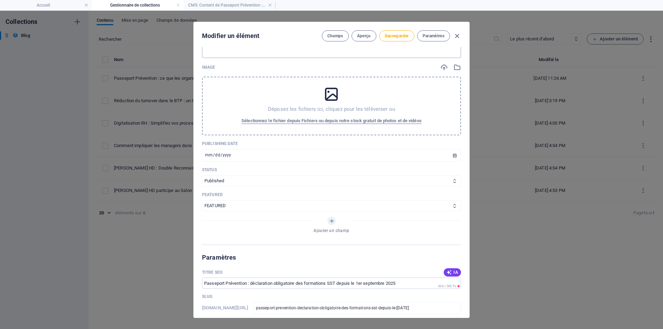
scroll to position [238, 0]
type input "Passeport Prévention : déclaration obligatoire des formations SST depuis le [DA…"
click at [334, 121] on span "Sélectionnez le fichier depuis Fichiers ou depuis notre stock gratuit de photos…" at bounding box center [332, 121] width 180 height 8
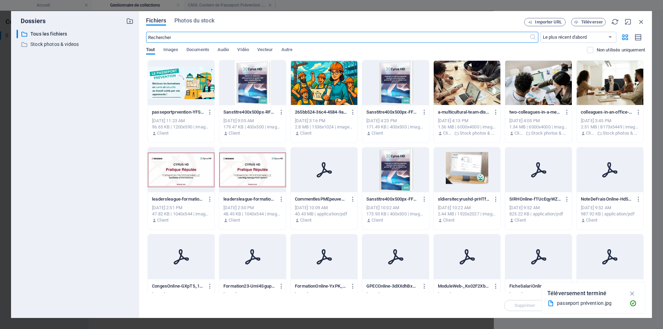
click at [202, 82] on div at bounding box center [181, 82] width 67 height 45
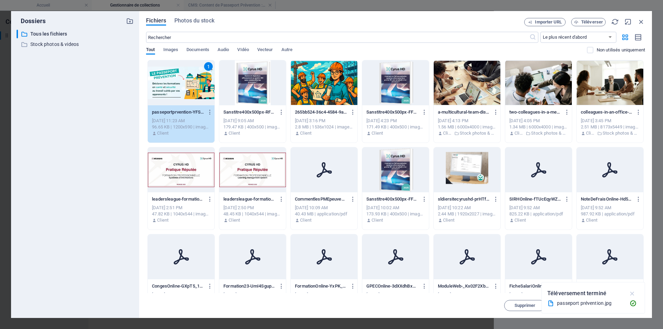
click at [633, 293] on icon "button" at bounding box center [633, 294] width 8 height 8
click at [625, 309] on button "Insérer" at bounding box center [624, 305] width 41 height 11
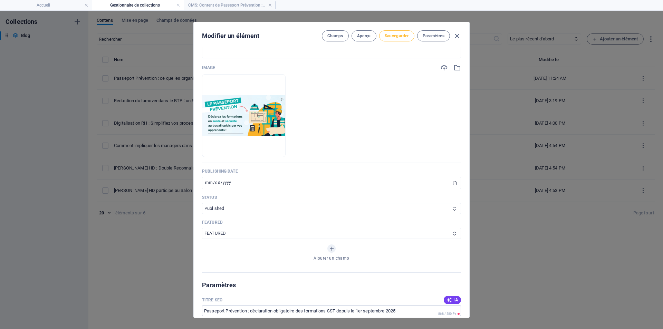
click at [407, 36] on span "Sauvegarder" at bounding box center [397, 36] width 24 height 6
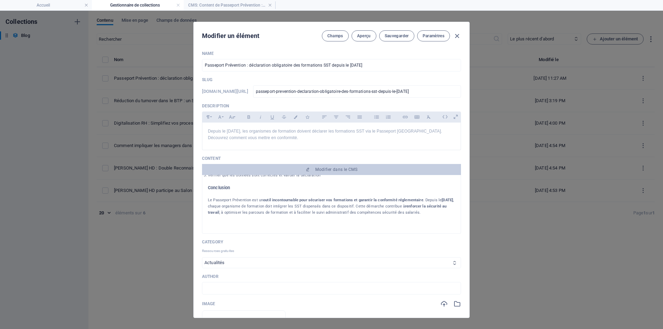
scroll to position [0, 0]
drag, startPoint x: 408, startPoint y: 40, endPoint x: 412, endPoint y: 41, distance: 4.3
click at [412, 41] on div "Modifier un élément Champs Aperçu Sauvegarder Paramètres" at bounding box center [332, 34] width 276 height 25
click at [458, 37] on icon "button" at bounding box center [457, 36] width 8 height 8
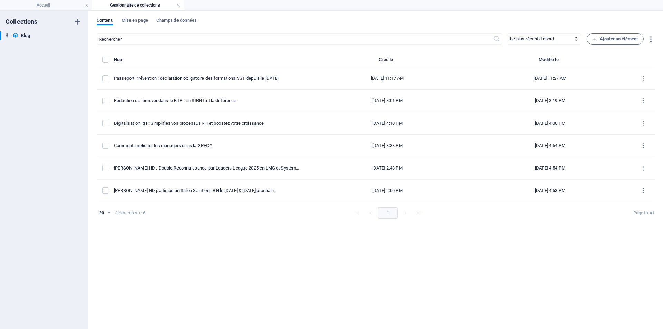
type input "passeport-prevention-declaration-obligatoire-des-formations-sst-depuis-le-[DATE]"
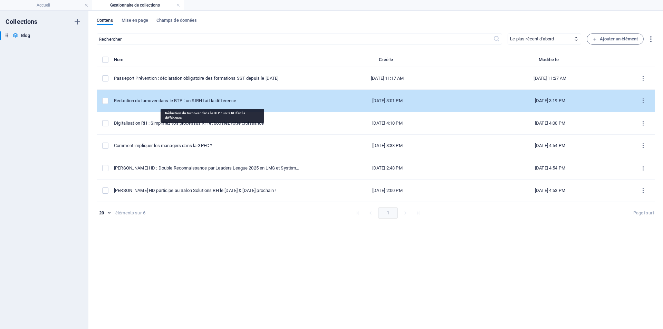
click at [212, 101] on div "Réduction du turnover dans le BTP : un SIRH fait la différence" at bounding box center [207, 101] width 187 height 6
select select "Actualités"
select select "FEATURED"
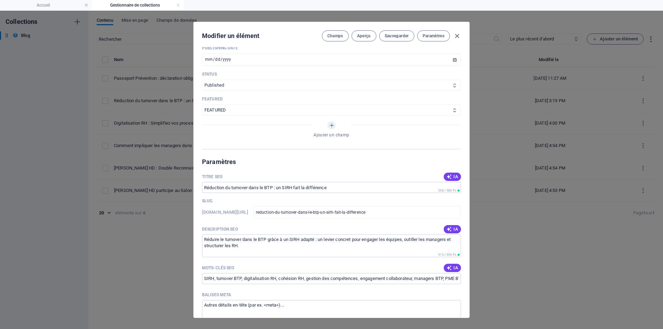
scroll to position [380, 0]
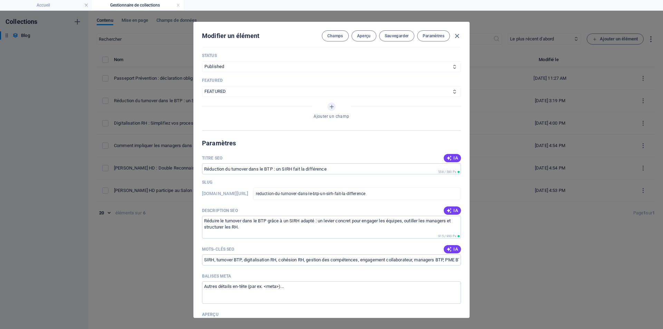
click at [155, 255] on div "Modifier un élément Champs Aperçu Sauvegarder Paramètres Name Réduction du turn…" at bounding box center [331, 170] width 663 height 319
type input "[DATE]"
type input "reduction-du-turnover-dans-le-btp-un-sirh-fait-la-difference"
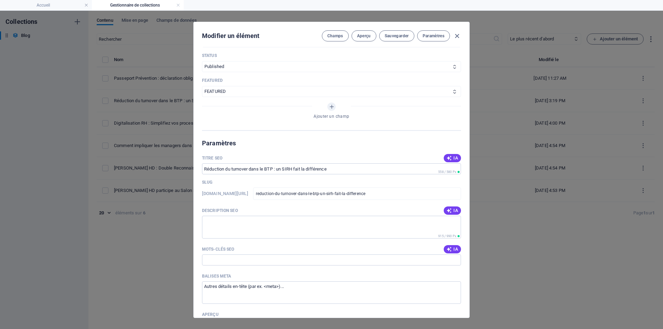
scroll to position [312, 0]
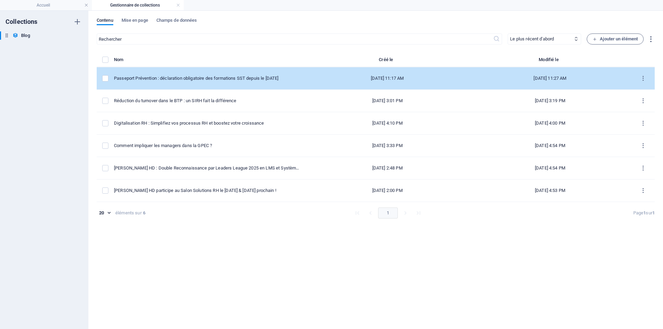
click at [187, 79] on div "Passeport Prévention : déclaration obligatoire des formations SST depuis le [DA…" at bounding box center [207, 78] width 187 height 6
select select "Actualités"
select select "FEATURED"
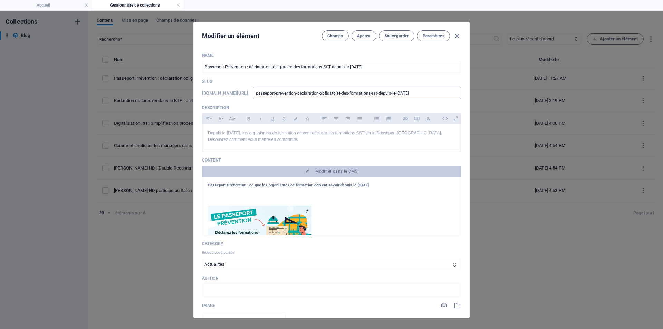
click at [313, 96] on input "passeport-prevention-declaration-obligatoire-des-formations-sst-depuis-le-[DATE]" at bounding box center [357, 93] width 208 height 12
click at [313, 95] on input "passeport-prevention-declaration-obligatoire-des-formations-sst-depuis-le-[DATE]" at bounding box center [357, 93] width 208 height 12
click at [314, 94] on input "passeport-prevention-declaration-obligatoire-des-formations-sst-depuis-le-[DATE]" at bounding box center [357, 93] width 208 height 12
click at [316, 91] on input "passeport-prevention-declaration-obligatoire-des-formations-sst-depuis-le-[DATE]" at bounding box center [357, 93] width 208 height 12
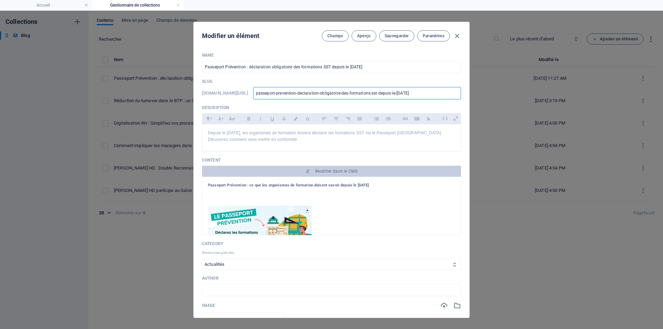
click at [316, 91] on input "passeport-prevention-declaration-obligatoire-des-formations-sst-depuis-le-[DATE]" at bounding box center [357, 93] width 208 height 12
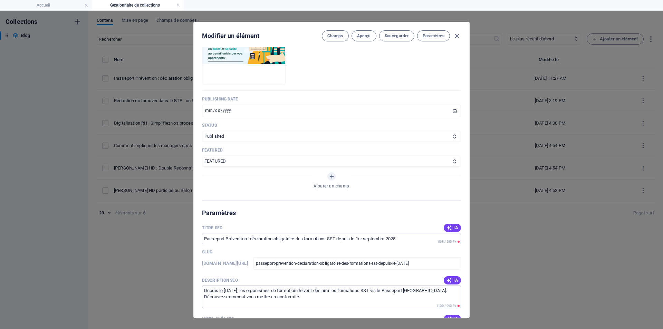
scroll to position [346, 0]
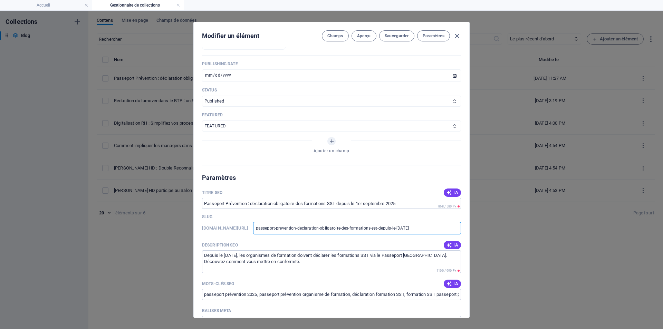
click at [341, 232] on input "passeport-prevention-declaration-obligatoire-des-formations-sst-depuis-le-[DATE]" at bounding box center [357, 228] width 208 height 12
click at [340, 244] on div "Description SEO IA" at bounding box center [331, 245] width 259 height 10
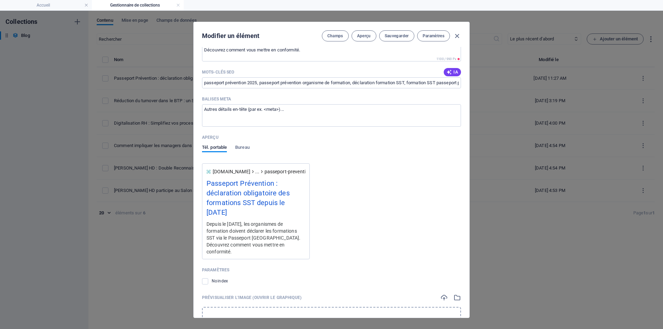
scroll to position [587, 0]
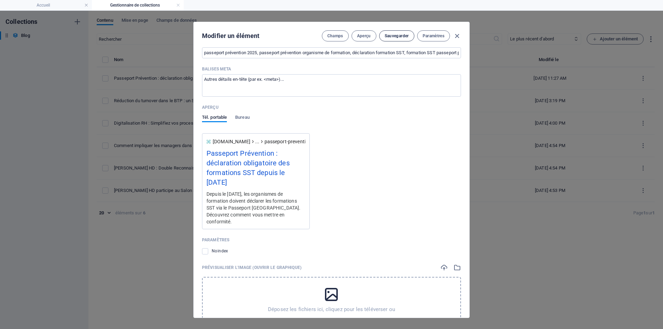
click at [393, 41] on button "Sauvegarder" at bounding box center [396, 35] width 35 height 11
click at [458, 36] on icon "button" at bounding box center [457, 36] width 8 height 8
type input "passeport-prevention-declaration-obligatoire-des-formations-sst-depuis-le-[DATE]"
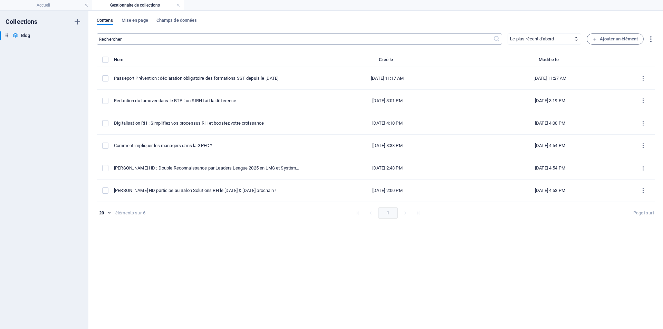
scroll to position [516, 0]
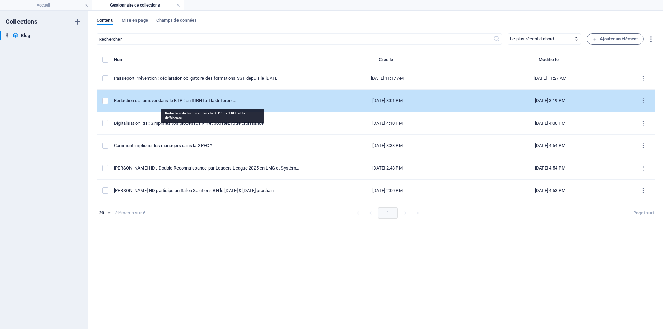
click at [190, 101] on div "Réduction du turnover dans le BTP : un SIRH fait la différence" at bounding box center [207, 101] width 187 height 6
select select "Actualités"
select select "FEATURED"
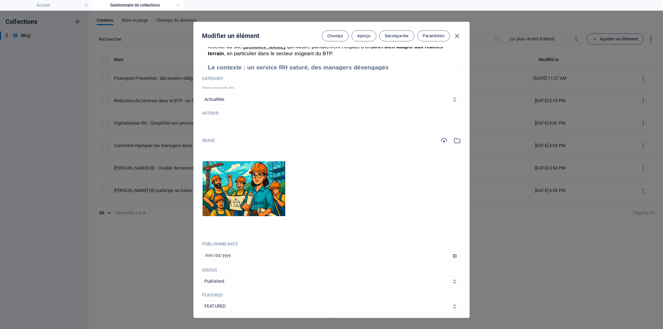
scroll to position [242, 0]
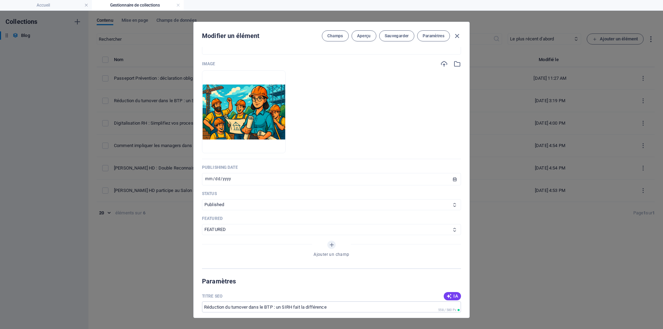
click at [128, 250] on div "Modifier un élément Champs Aperçu Sauvegarder Paramètres Name Réduction du turn…" at bounding box center [331, 170] width 663 height 319
type input "[DATE]"
type input "reduction-du-turnover-dans-le-btp-un-sirh-fait-la-difference"
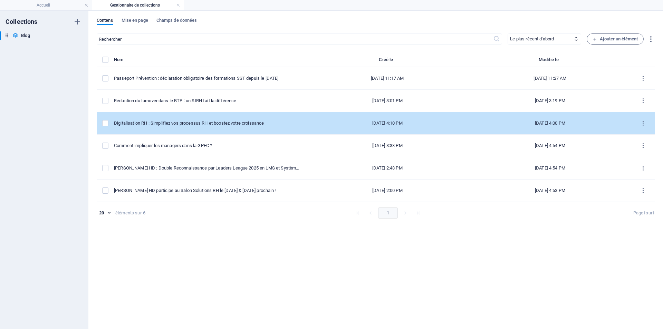
scroll to position [201, 0]
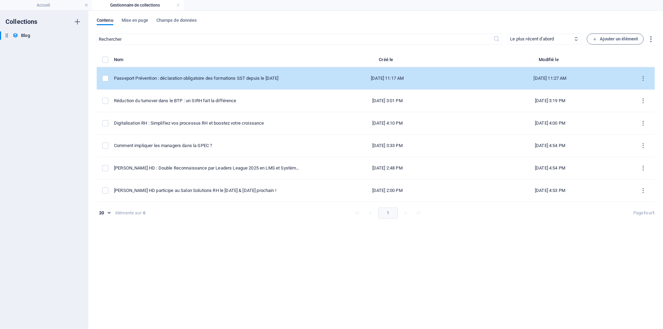
click at [186, 82] on td "Passeport Prévention : déclaration obligatoire des formations SST depuis le [DA…" at bounding box center [210, 78] width 192 height 22
select select "Actualités"
select select "FEATURED"
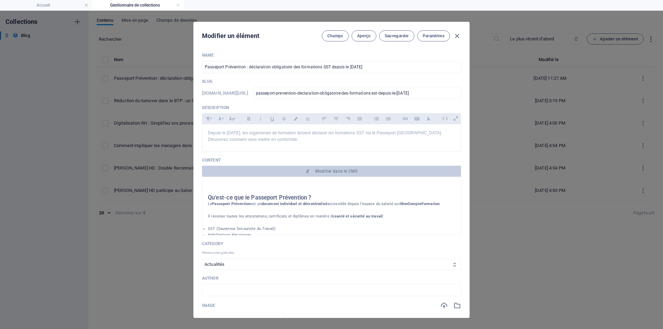
scroll to position [138, 0]
click at [457, 37] on icon "button" at bounding box center [457, 36] width 8 height 8
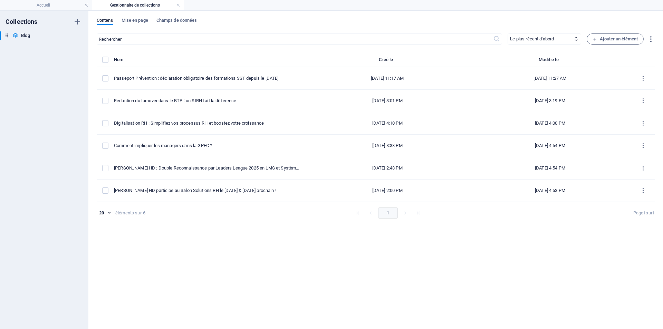
type input "passeport-prevention-declaration-obligatoire-des-formations-sst-depuis-le-[DATE]"
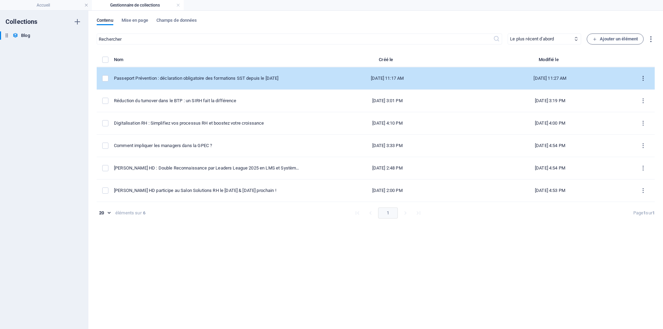
click at [642, 80] on icon "items list" at bounding box center [643, 78] width 7 height 7
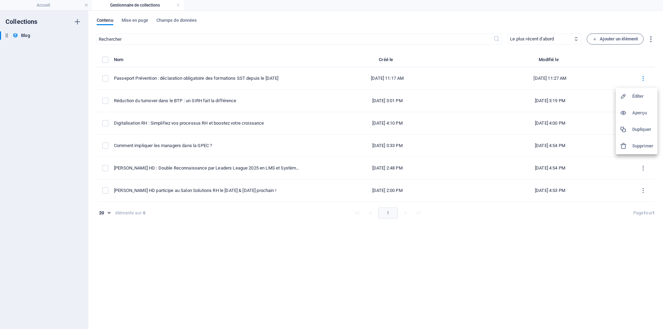
click at [640, 114] on h6 "Aperçu" at bounding box center [643, 113] width 21 height 8
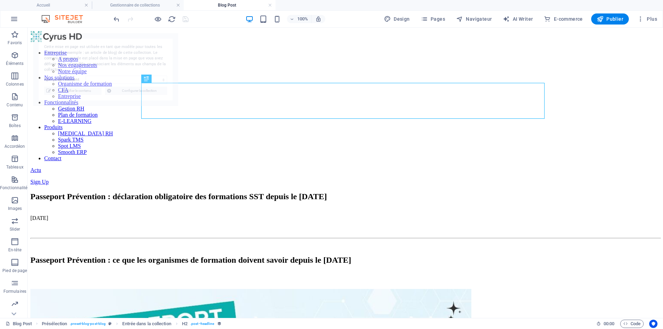
select select "68e4dab78a771cc40d0a3896"
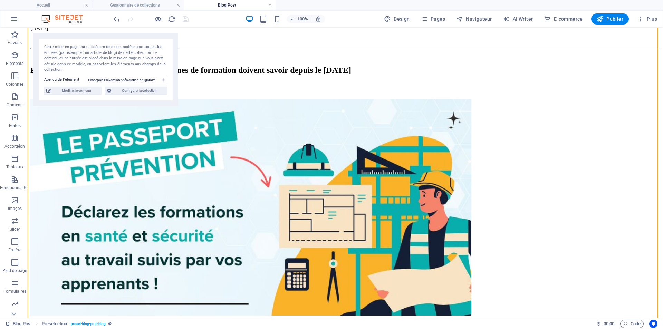
scroll to position [104, 0]
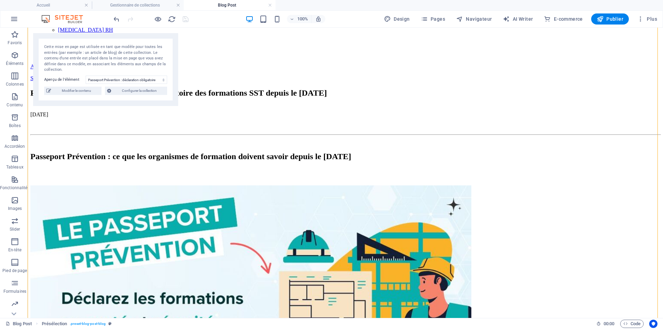
drag, startPoint x: 283, startPoint y: 154, endPoint x: 237, endPoint y: 125, distance: 53.9
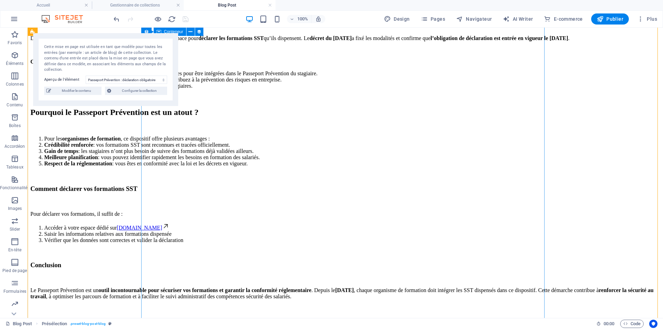
scroll to position [864, 0]
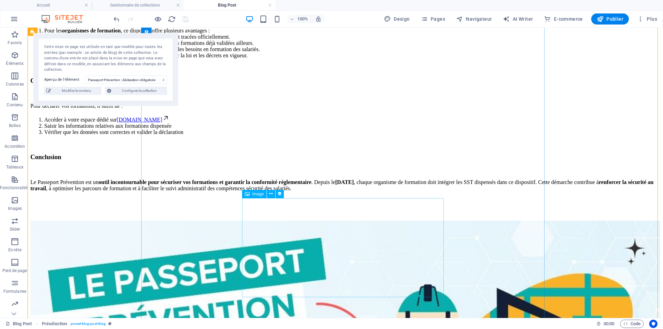
click at [260, 194] on span "Image" at bounding box center [258, 194] width 11 height 4
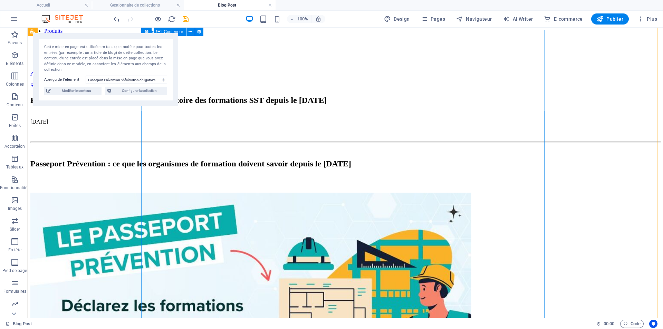
scroll to position [35, 0]
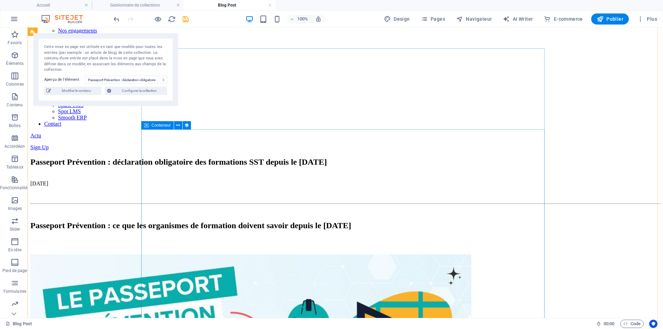
click at [256, 221] on div "Passeport Prévention : ce que les organismes de formation doivent savoir depuis…" at bounding box center [345, 225] width 630 height 9
click at [163, 124] on span "Conteneur" at bounding box center [161, 125] width 19 height 4
click at [195, 221] on div "Passeport Prévention : ce que les organismes de formation doivent savoir depuis…" at bounding box center [345, 225] width 630 height 9
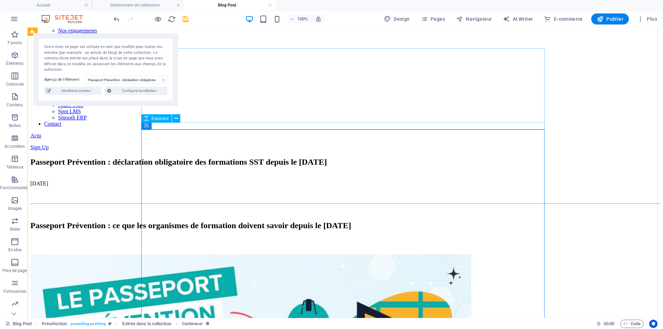
click at [310, 207] on div at bounding box center [345, 210] width 630 height 7
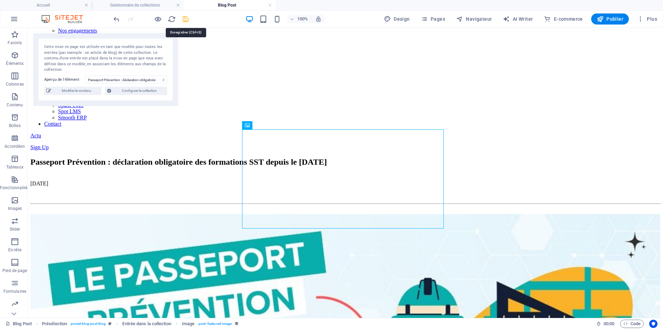
click at [188, 22] on icon "save" at bounding box center [186, 19] width 8 height 8
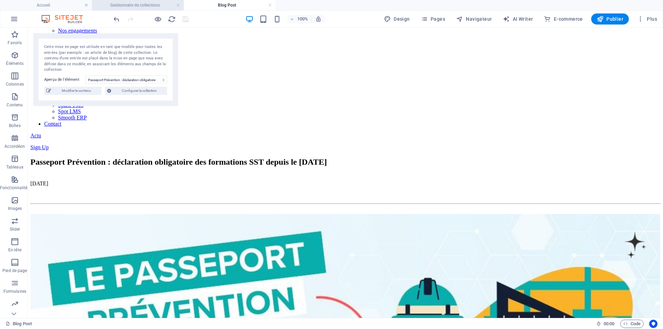
click at [156, 7] on h4 "Gestionnaire de collections" at bounding box center [138, 5] width 92 height 8
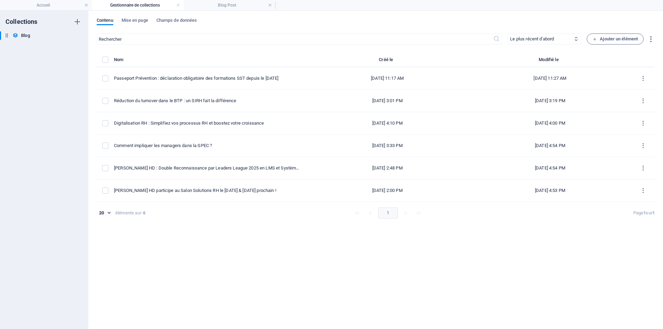
scroll to position [0, 0]
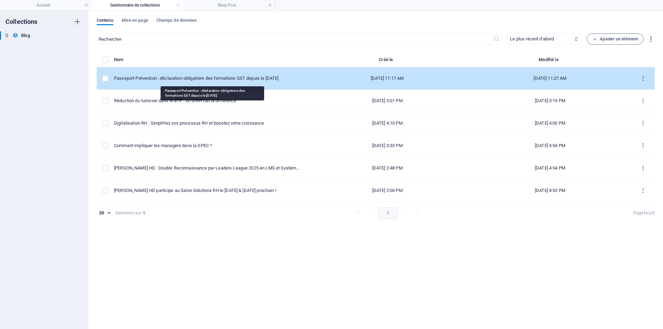
click at [224, 79] on div "Passeport Prévention : déclaration obligatoire des formations SST depuis le [DA…" at bounding box center [207, 78] width 187 height 6
select select "Actualités"
select select "FEATURED"
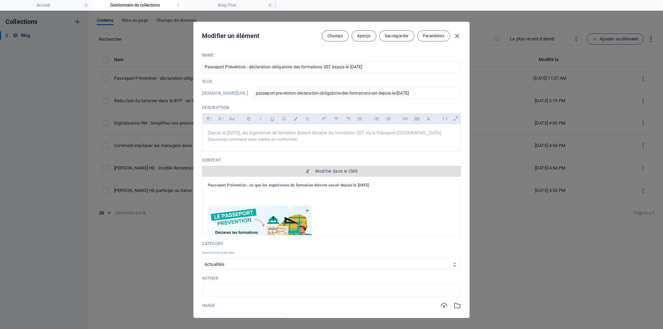
click at [353, 173] on span "Modifier dans le CMS" at bounding box center [337, 172] width 42 height 6
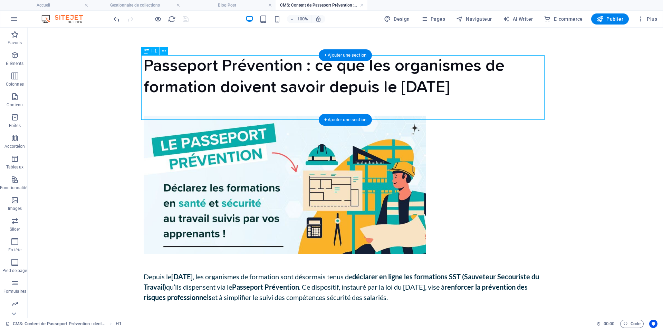
click at [311, 79] on div "Passeport Prévention : ce que les organismes de formation doivent savoir depuis…" at bounding box center [346, 76] width 404 height 43
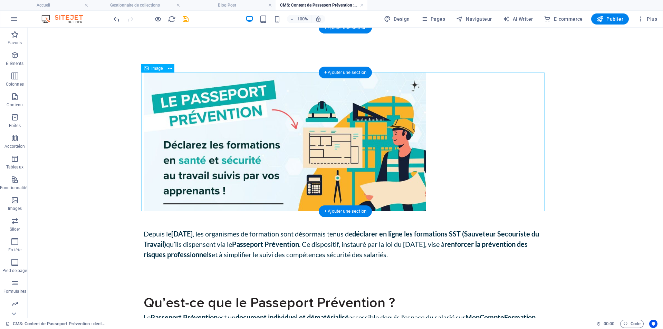
click at [310, 106] on figure at bounding box center [346, 142] width 404 height 139
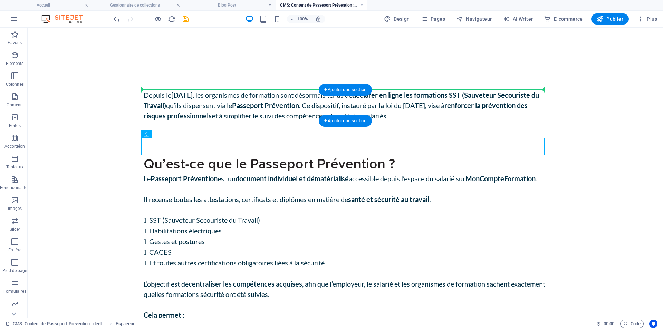
drag, startPoint x: 189, startPoint y: 163, endPoint x: 168, endPoint y: 90, distance: 75.8
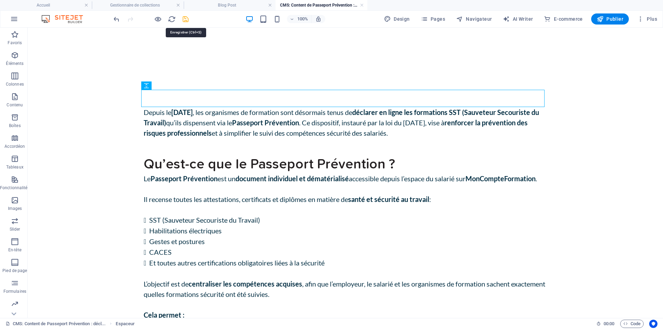
click at [183, 21] on icon "save" at bounding box center [186, 19] width 8 height 8
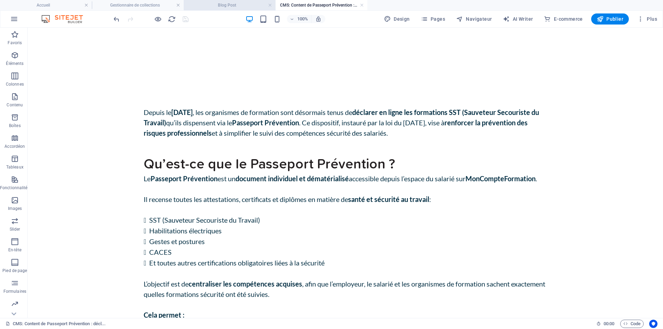
click at [248, 8] on h4 "Blog Post" at bounding box center [230, 5] width 92 height 8
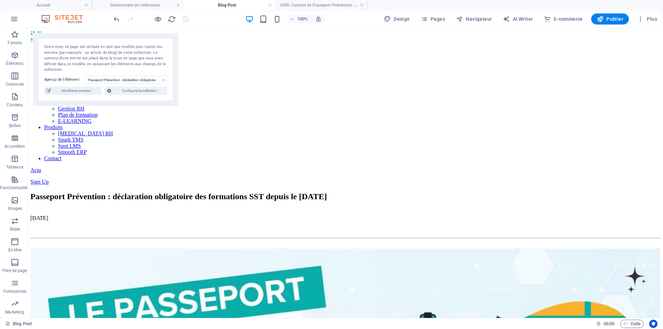
scroll to position [35, 0]
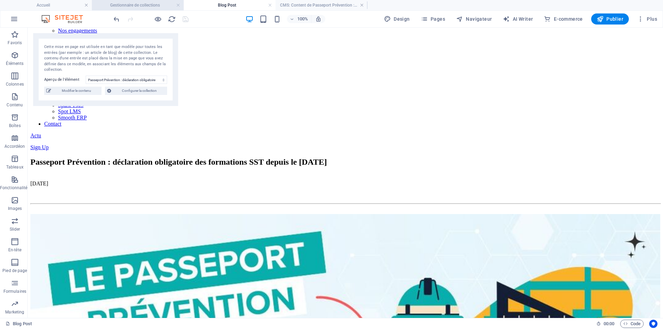
click at [159, 4] on h4 "Gestionnaire de collections" at bounding box center [138, 5] width 92 height 8
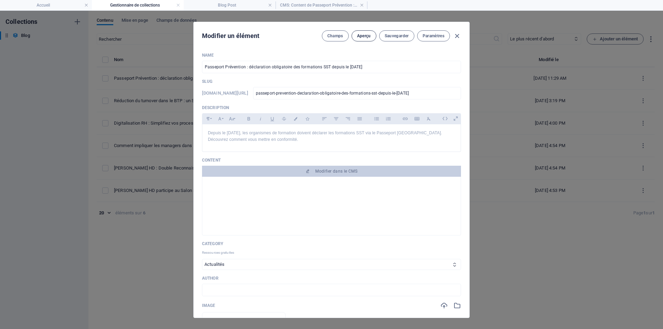
click at [365, 38] on span "Aperçu" at bounding box center [364, 36] width 14 height 6
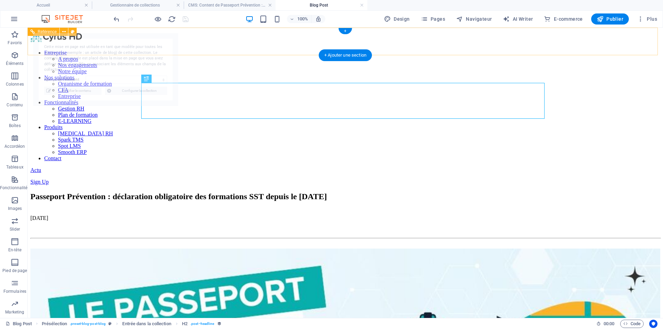
select select "68e4dab78a771cc40d0a3896"
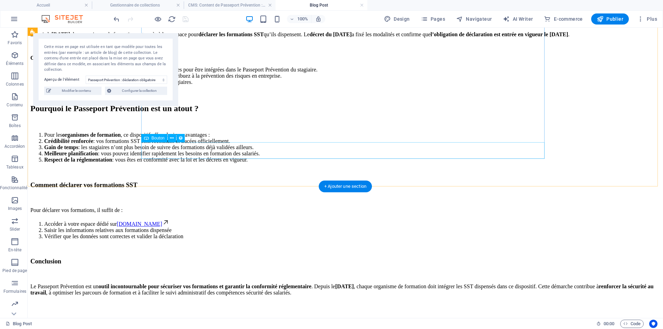
scroll to position [622, 0]
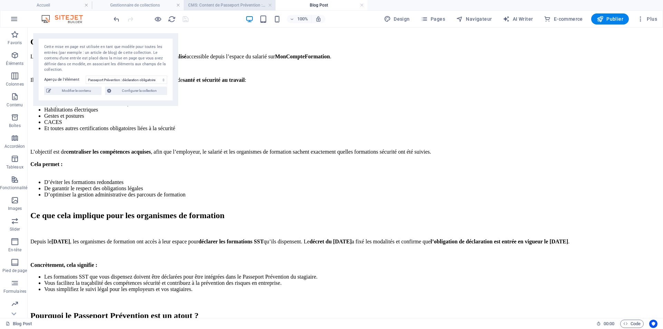
click at [213, 8] on h4 "CMS: Content de Passeport Prévention : décl..." at bounding box center [230, 5] width 92 height 8
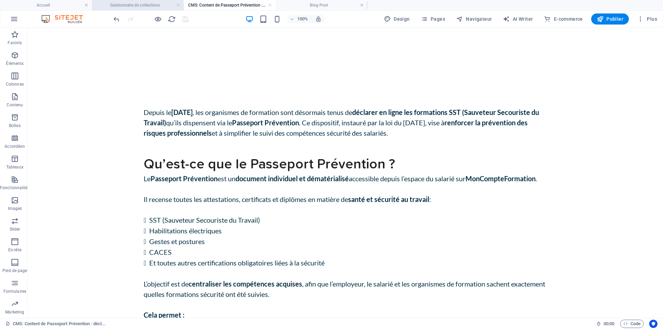
click at [154, 7] on h4 "Gestionnaire de collections" at bounding box center [138, 5] width 92 height 8
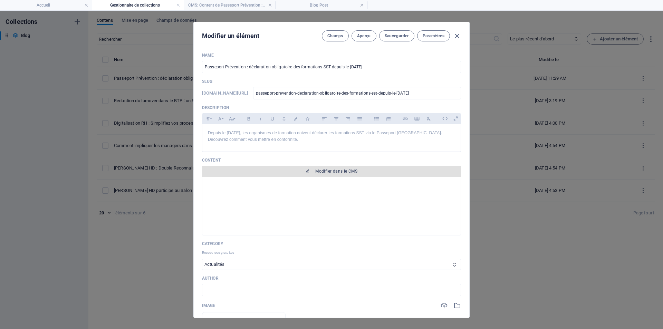
click at [330, 171] on span "Modifier dans le CMS" at bounding box center [337, 172] width 42 height 6
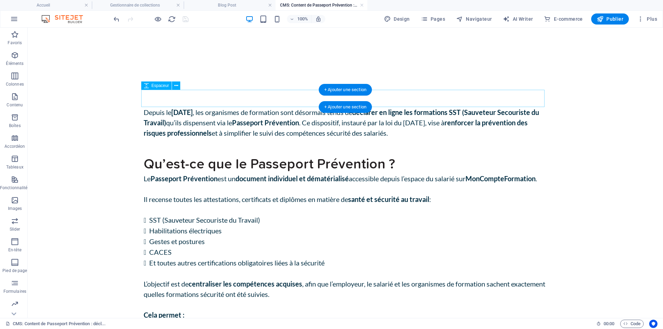
click at [315, 92] on div at bounding box center [346, 98] width 404 height 17
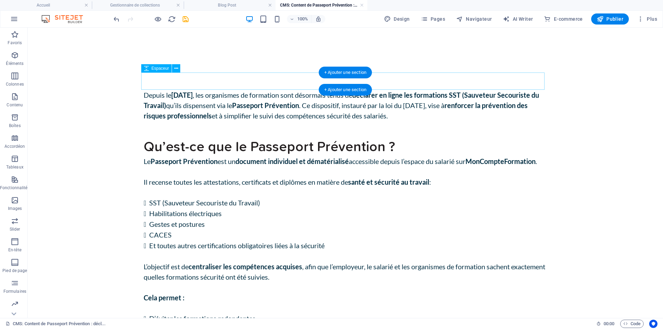
click at [302, 79] on div at bounding box center [346, 81] width 404 height 17
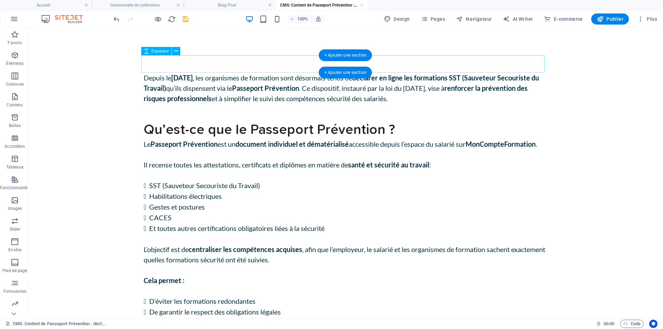
click at [302, 63] on div at bounding box center [346, 63] width 404 height 17
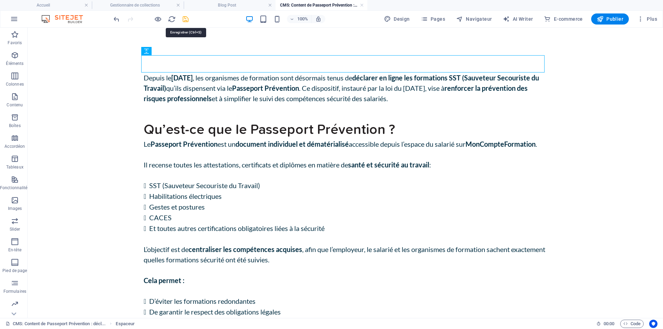
click at [188, 20] on icon "save" at bounding box center [186, 19] width 8 height 8
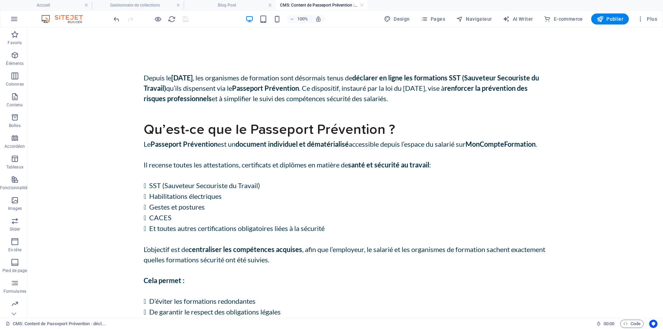
click at [158, 5] on h4 "Gestionnaire de collections" at bounding box center [138, 5] width 92 height 8
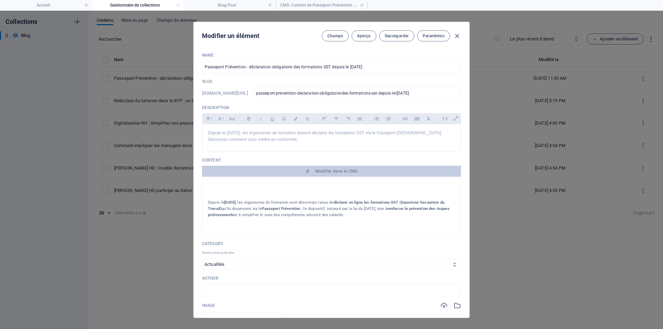
click at [158, 5] on h4 "Gestionnaire de collections" at bounding box center [138, 5] width 92 height 8
click at [363, 35] on span "Aperçu" at bounding box center [364, 36] width 14 height 6
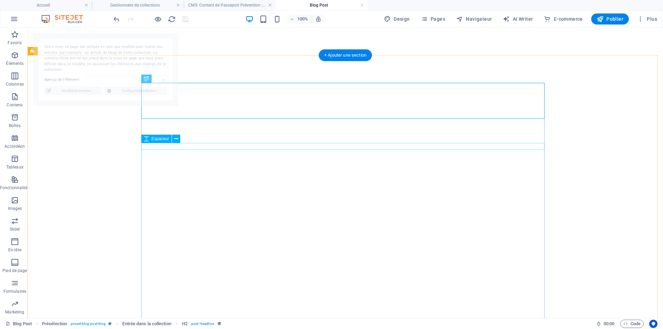
select select "68e4dab78a771cc40d0a3896"
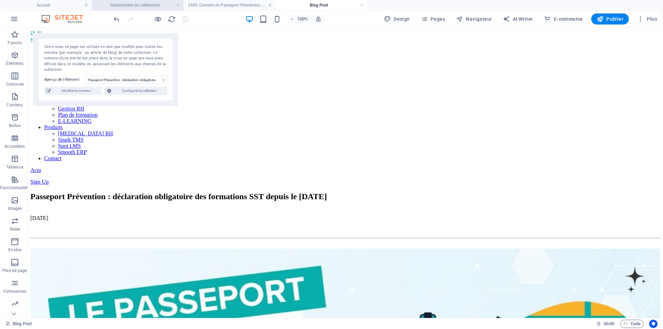
click at [158, 6] on h4 "Gestionnaire de collections" at bounding box center [138, 5] width 92 height 8
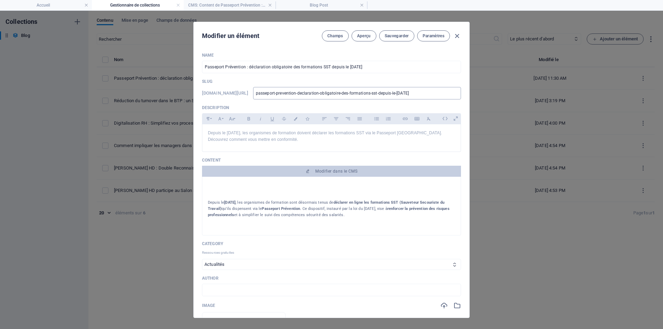
click at [335, 94] on input "passeport-prevention-declaration-obligatoire-des-formations-sst-depuis-le-[DATE]" at bounding box center [357, 93] width 208 height 12
click at [402, 35] on span "Sauvegarder" at bounding box center [397, 36] width 24 height 6
click at [457, 37] on icon "button" at bounding box center [457, 36] width 8 height 8
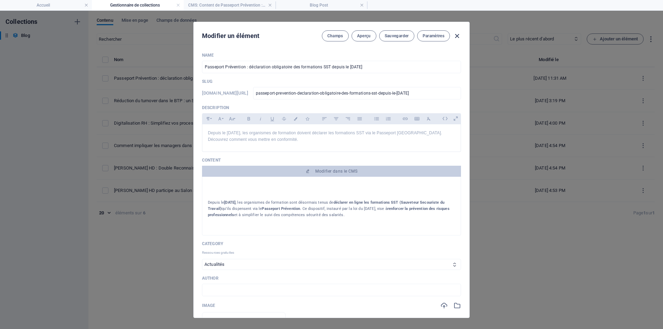
type input "passeport-prevention-declaration-obligatoire-des-formations-sst-depuis-le-[DATE]"
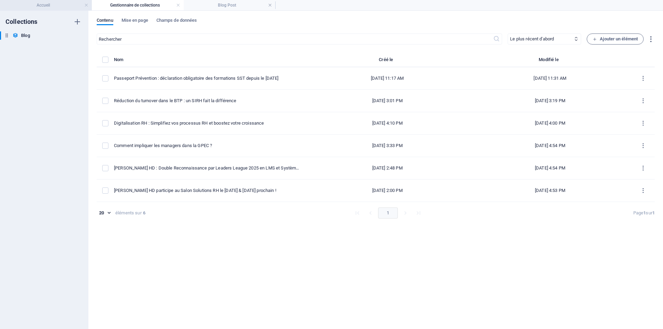
click at [64, 7] on h4 "Accueil" at bounding box center [46, 5] width 92 height 8
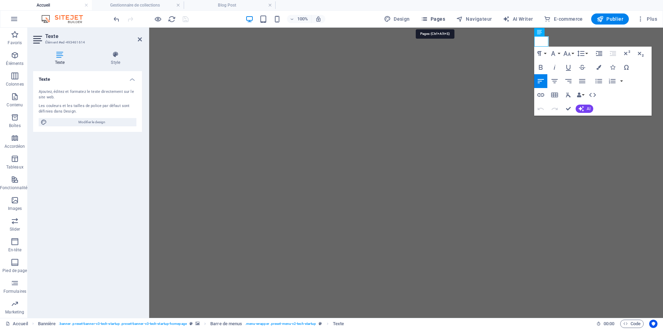
click at [433, 21] on span "Pages" at bounding box center [433, 19] width 24 height 7
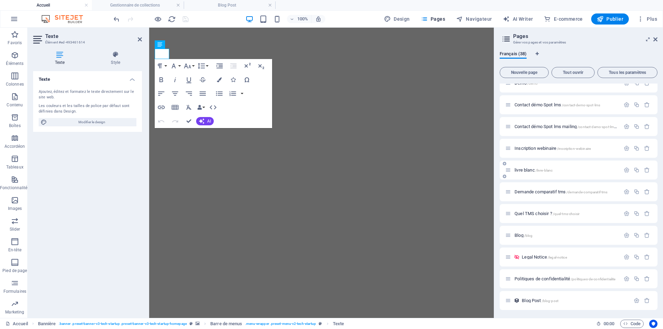
scroll to position [474, 0]
click at [524, 236] on span "Blog /blog" at bounding box center [524, 235] width 18 height 5
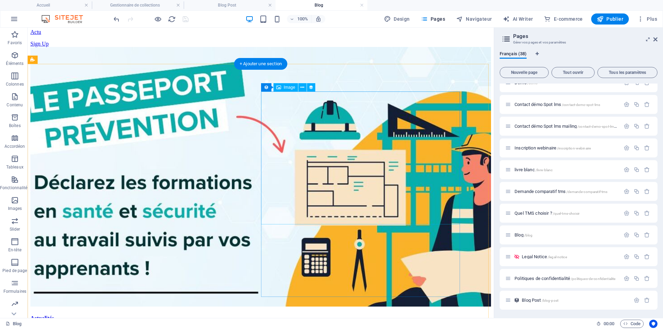
scroll to position [276, 0]
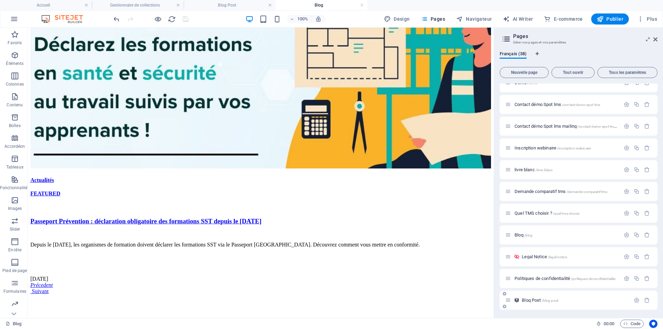
click at [534, 300] on span "Blog Post /blog-post" at bounding box center [540, 300] width 37 height 5
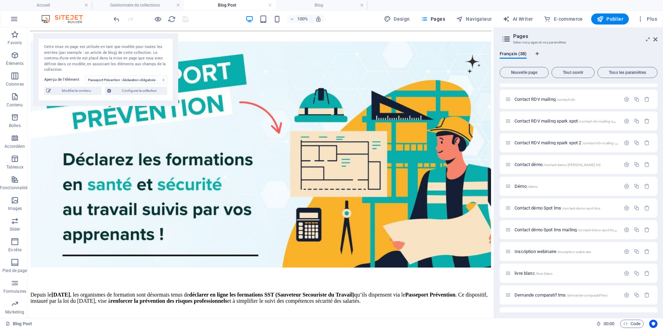
scroll to position [474, 0]
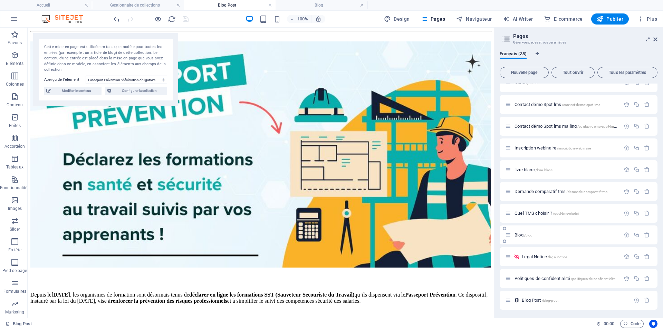
click at [524, 235] on span "Blog /blog" at bounding box center [524, 235] width 18 height 5
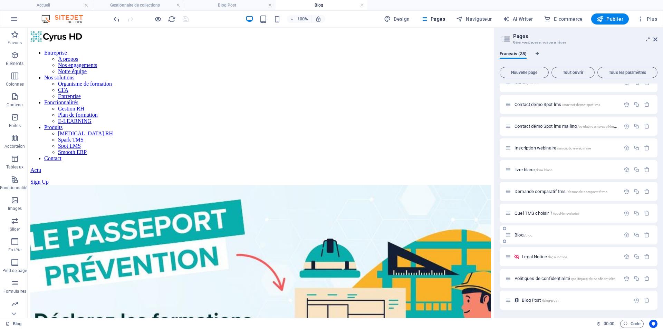
click at [524, 235] on span "Blog /blog" at bounding box center [524, 235] width 18 height 5
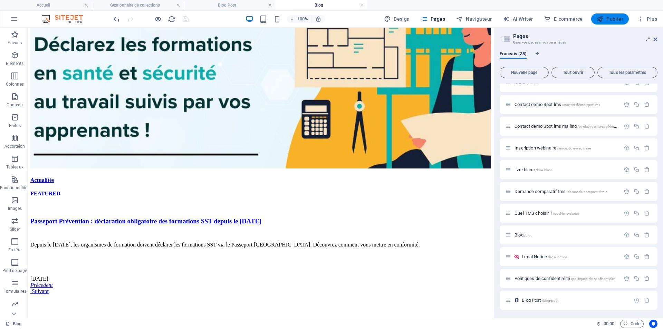
click at [601, 21] on icon "button" at bounding box center [600, 19] width 7 height 7
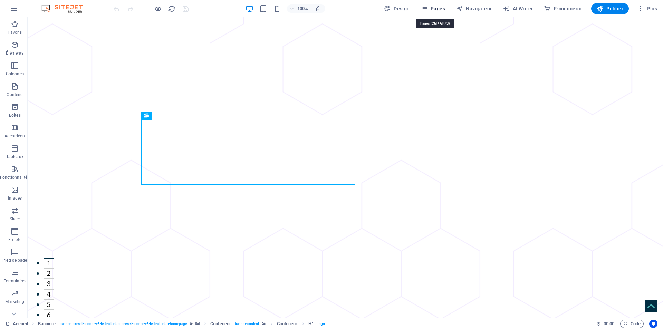
click at [424, 7] on icon "button" at bounding box center [424, 8] width 7 height 7
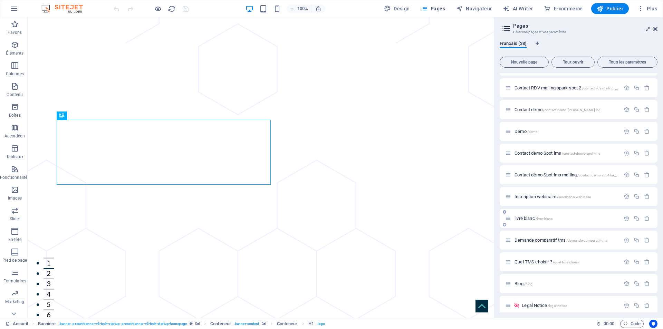
scroll to position [463, 0]
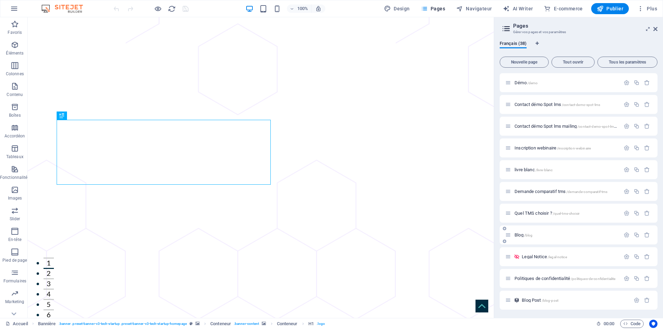
click at [523, 236] on span "Blog /blog" at bounding box center [524, 235] width 18 height 5
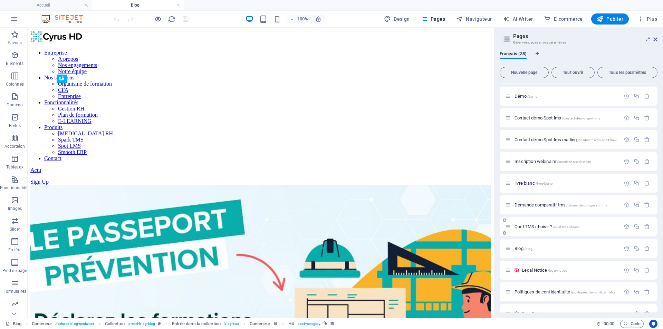
scroll to position [474, 0]
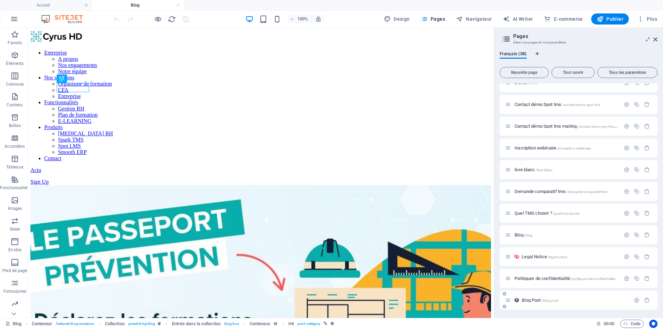
click at [548, 302] on span "/blog-post" at bounding box center [550, 301] width 17 height 4
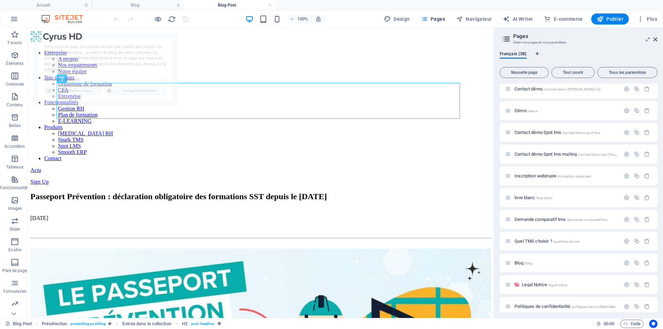
scroll to position [0, 0]
select select "68e4dab78a771cc40d0a3896"
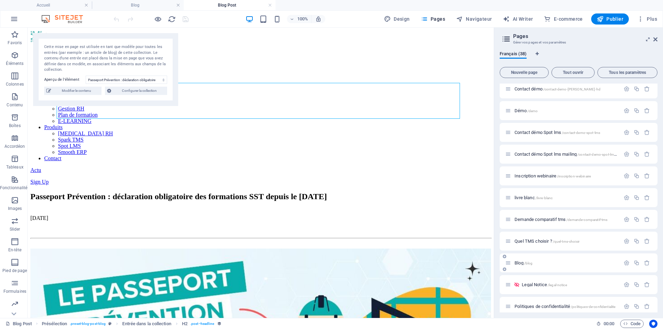
click at [536, 265] on p "Blog /blog" at bounding box center [567, 263] width 104 height 4
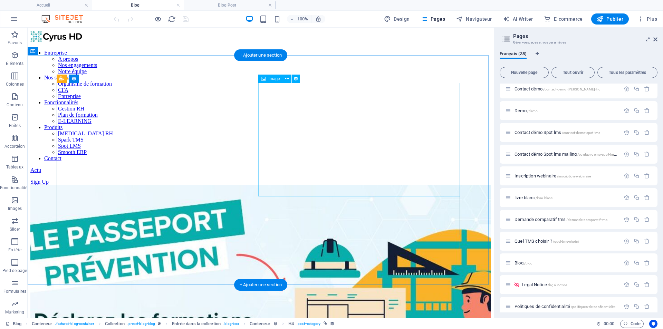
click at [285, 185] on figure at bounding box center [260, 315] width 461 height 261
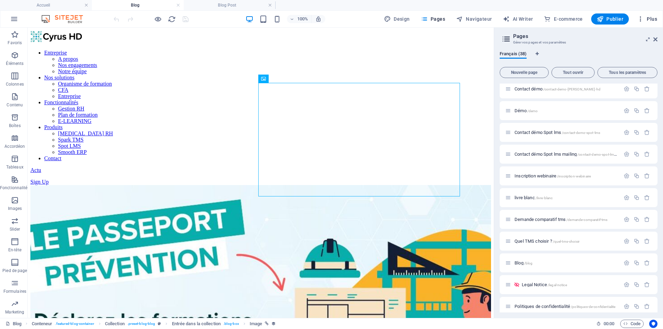
click at [641, 21] on icon "button" at bounding box center [641, 19] width 7 height 7
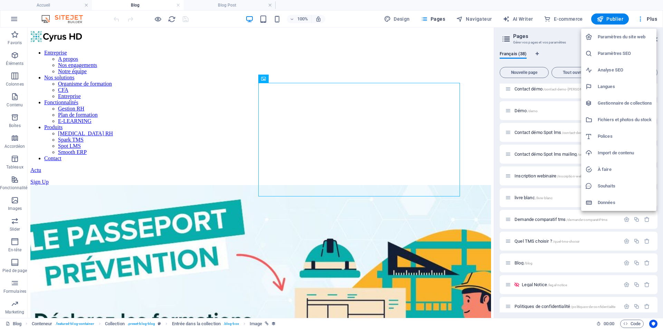
click at [621, 105] on h6 "Gestionnaire de collections" at bounding box center [625, 103] width 55 height 8
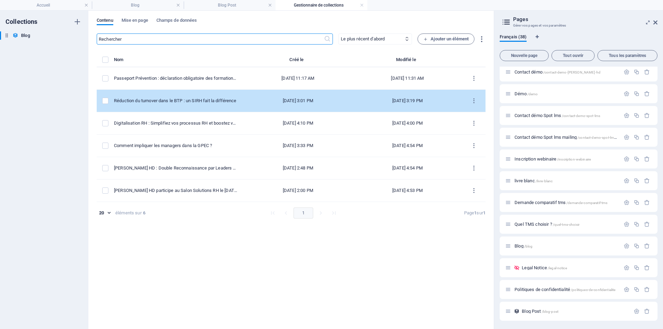
click at [209, 103] on div "Réduction du turnover dans le BTP : un SIRH fait la différence" at bounding box center [176, 101] width 124 height 6
select select "Actualités"
select select "FEATURED"
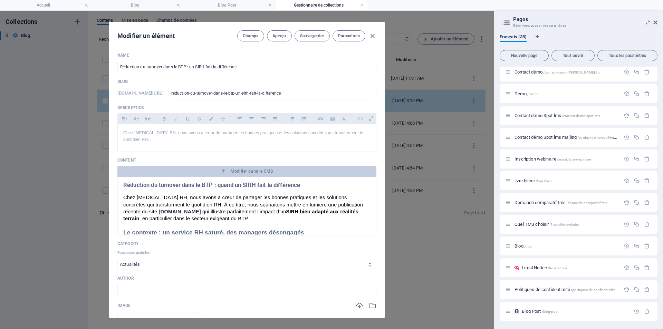
click at [209, 103] on div "Name Réduction du turnover dans le BTP : un SIRH fait la différence ​ Slug www.…" at bounding box center [246, 282] width 259 height 458
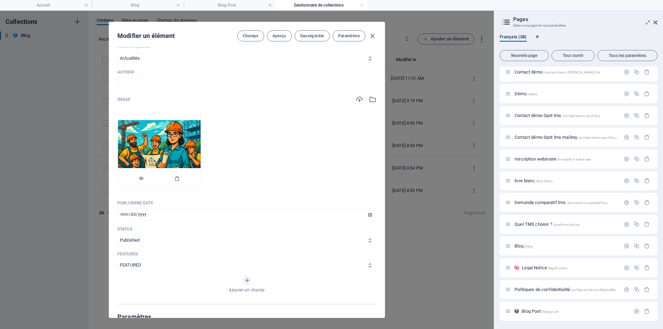
scroll to position [173, 0]
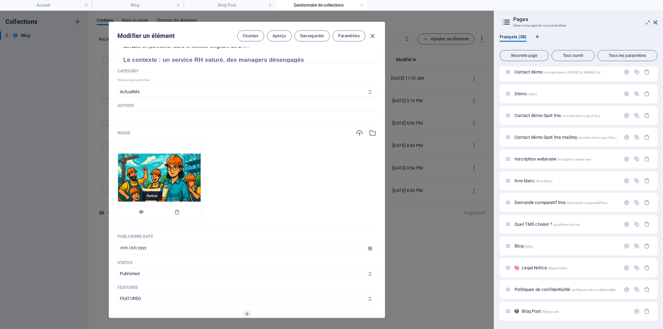
click at [144, 210] on icon "button" at bounding box center [142, 212] width 6 height 6
click at [273, 39] on button "Aperçu" at bounding box center [279, 35] width 25 height 11
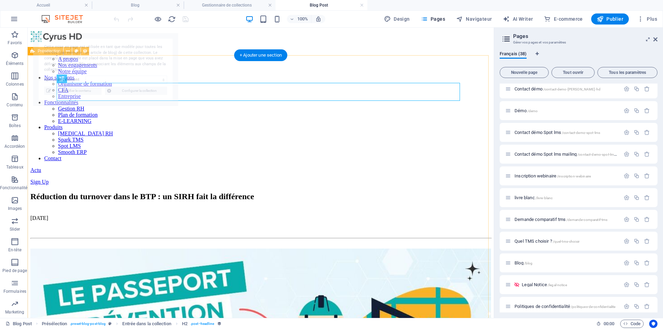
scroll to position [0, 0]
select select "68710b1122ea42d1d800ae48"
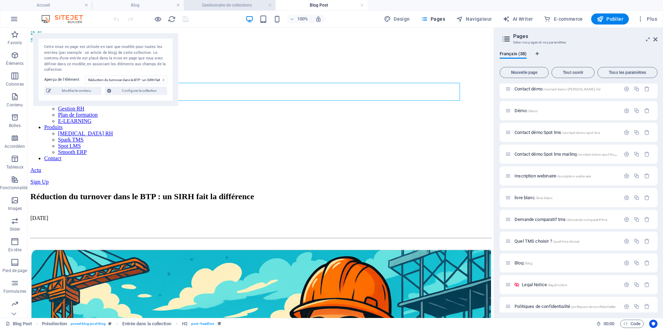
click at [248, 4] on h4 "Gestionnaire de collections" at bounding box center [230, 5] width 92 height 8
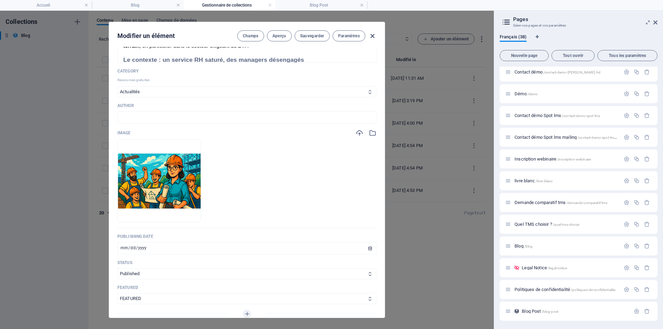
click at [373, 36] on icon "button" at bounding box center [373, 36] width 8 height 8
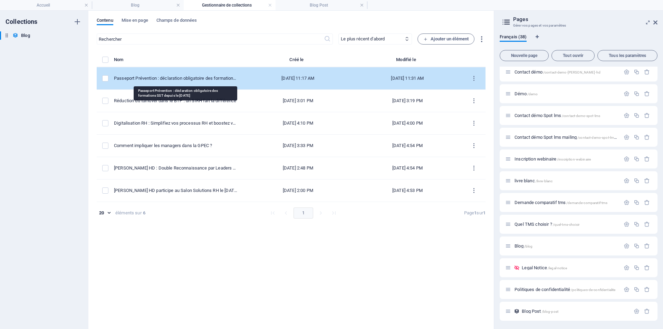
click at [206, 81] on div "Passeport Prévention : déclaration obligatoire des formations SST depuis le [DA…" at bounding box center [176, 78] width 124 height 6
select select "Actualités"
select select "FEATURED"
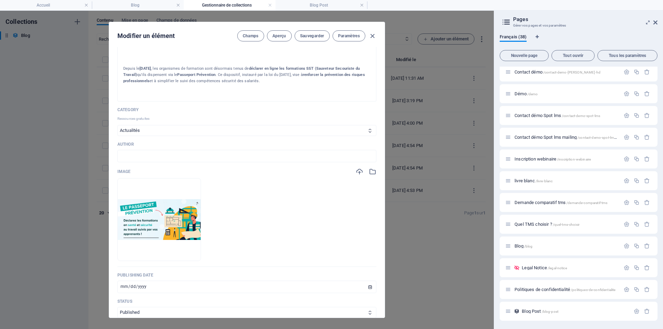
scroll to position [138, 0]
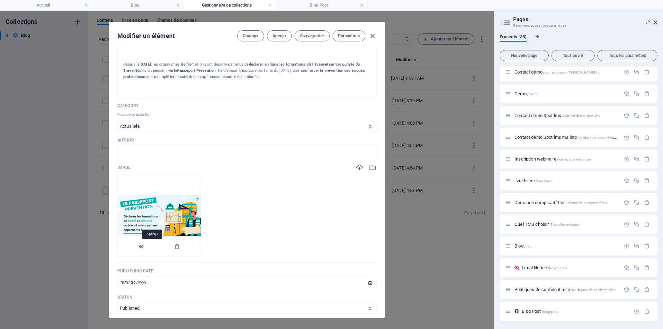
click at [144, 249] on icon "button" at bounding box center [142, 247] width 6 height 6
click at [524, 248] on div "Blog /blog" at bounding box center [563, 246] width 115 height 8
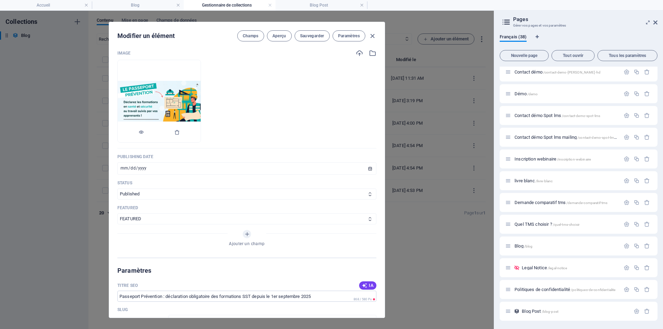
scroll to position [276, 0]
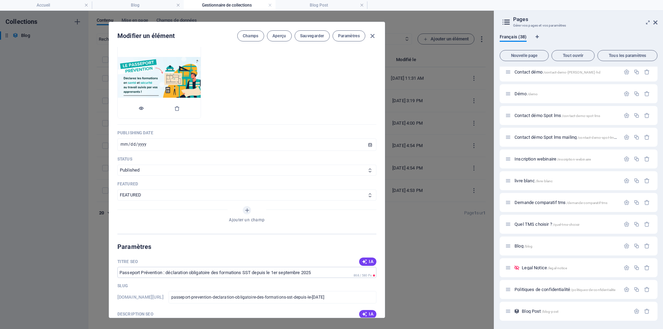
click at [144, 109] on icon "button" at bounding box center [142, 109] width 6 height 6
click at [127, 146] on input "[DATE]" at bounding box center [246, 145] width 259 height 12
click at [162, 144] on input "[DATE]" at bounding box center [246, 145] width 259 height 12
click at [368, 144] on input "[DATE]" at bounding box center [246, 145] width 259 height 12
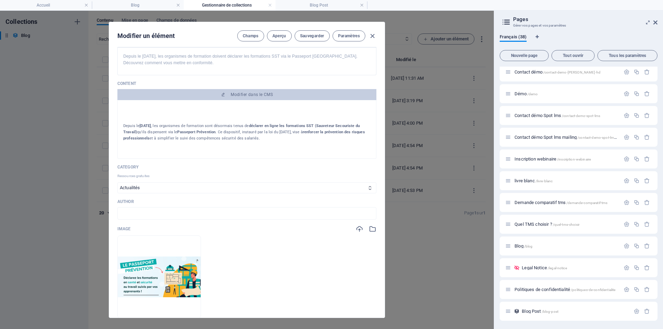
scroll to position [0, 0]
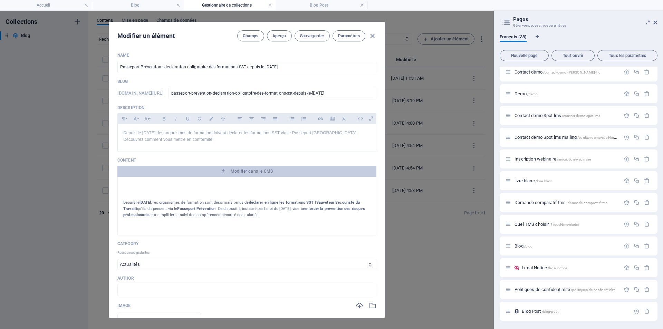
click at [218, 194] on div at bounding box center [246, 190] width 247 height 17
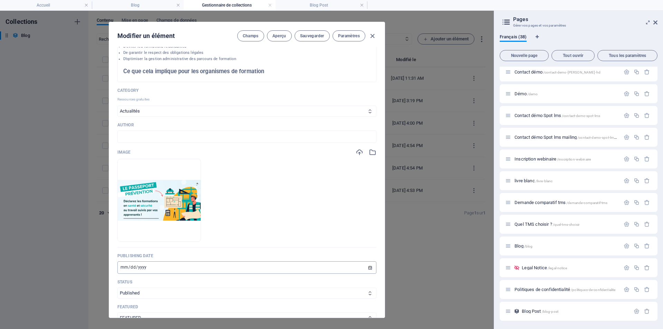
scroll to position [173, 0]
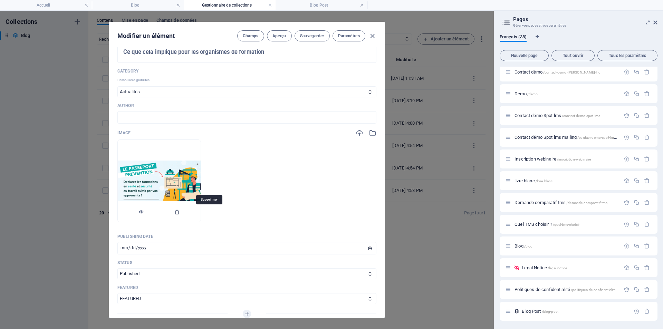
click at [180, 211] on icon "button" at bounding box center [178, 212] width 6 height 6
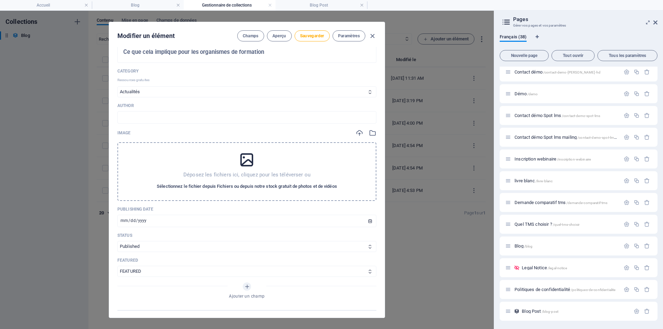
click at [210, 188] on span "Sélectionnez le fichier depuis Fichiers ou depuis notre stock gratuit de photos…" at bounding box center [247, 186] width 180 height 8
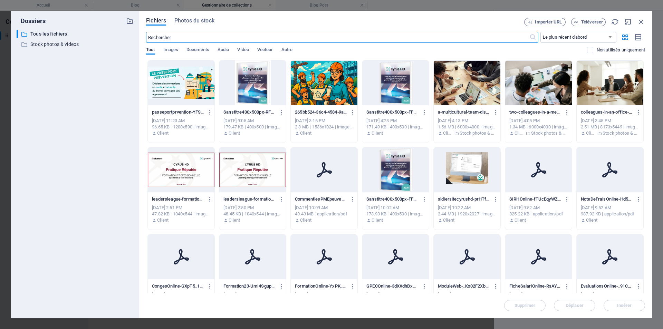
click at [189, 82] on div at bounding box center [181, 82] width 67 height 45
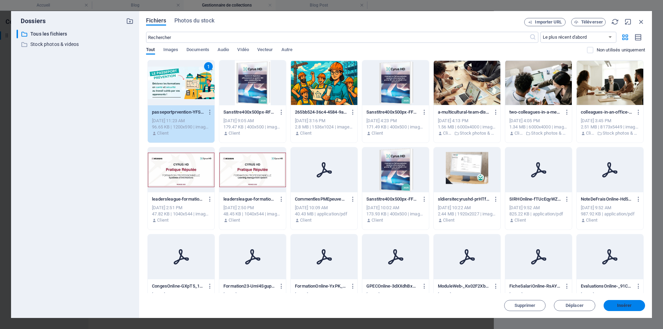
click at [631, 307] on span "Insérer" at bounding box center [625, 306] width 15 height 4
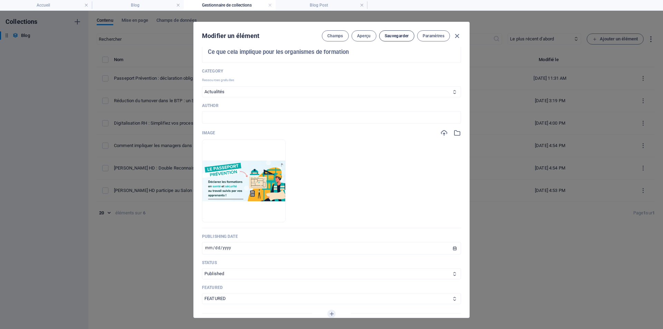
click at [389, 38] on span "Sauvegarder" at bounding box center [397, 36] width 24 height 6
click at [265, 214] on icon "button" at bounding box center [262, 212] width 6 height 6
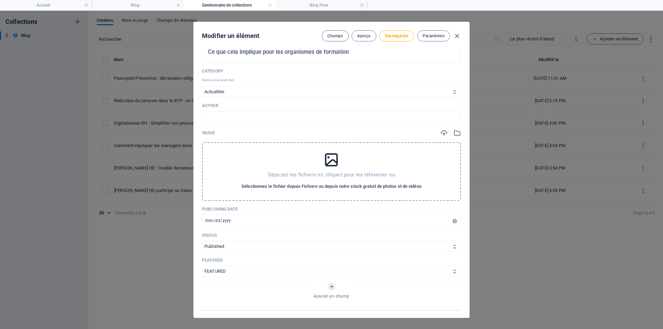
click at [305, 187] on span "Sélectionnez le fichier depuis Fichiers ou depuis notre stock gratuit de photos…" at bounding box center [332, 186] width 180 height 8
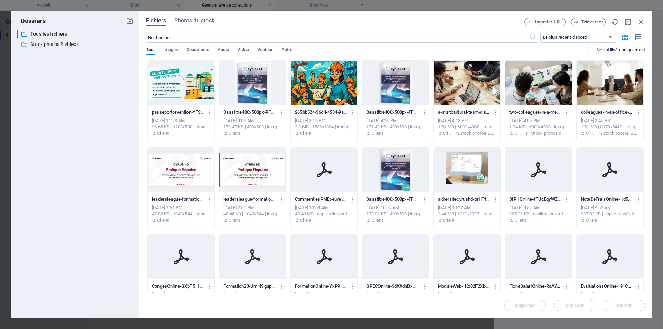
click at [325, 86] on div at bounding box center [324, 82] width 67 height 45
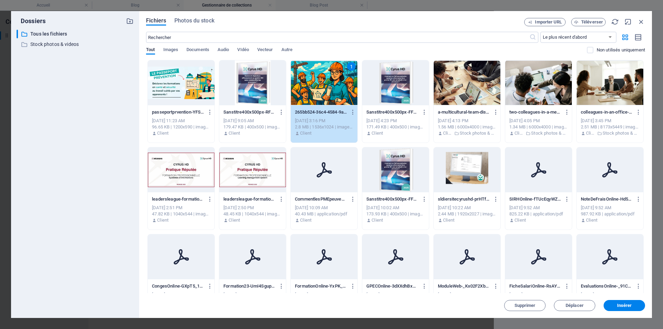
click at [615, 305] on span "Insérer" at bounding box center [625, 306] width 36 height 4
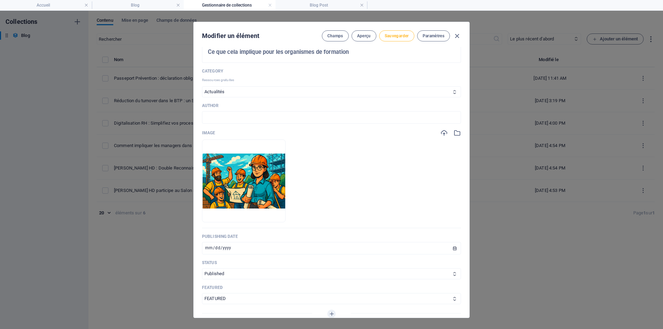
click at [390, 37] on span "Sauvegarder" at bounding box center [397, 36] width 24 height 6
click at [265, 212] on icon "button" at bounding box center [262, 212] width 6 height 6
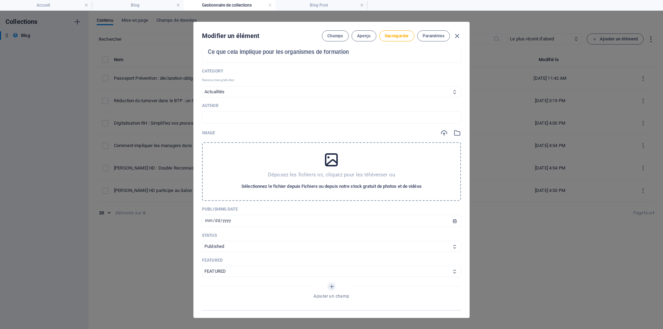
click at [305, 188] on span "Sélectionnez le fichier depuis Fichiers ou depuis notre stock gratuit de photos…" at bounding box center [332, 186] width 180 height 8
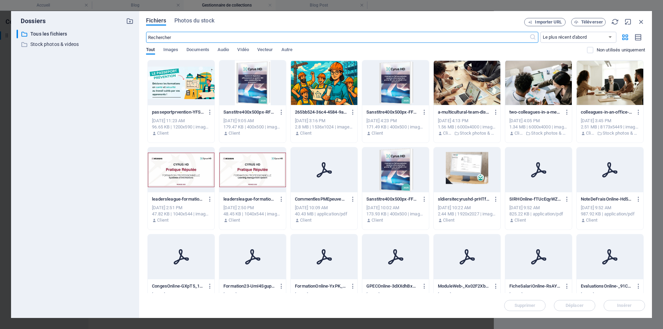
click at [169, 82] on div at bounding box center [181, 82] width 67 height 45
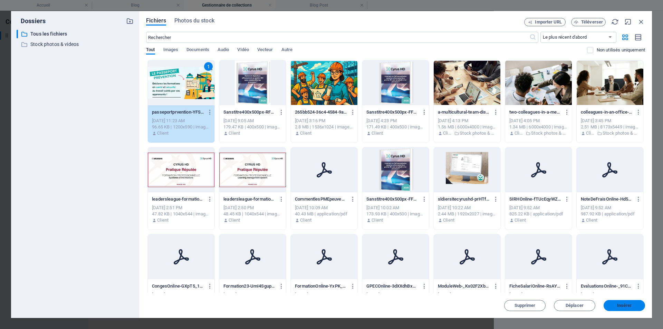
click at [624, 304] on span "Insérer" at bounding box center [625, 306] width 15 height 4
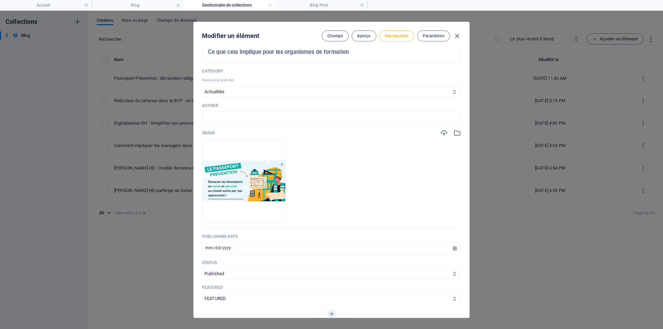
click at [393, 37] on span "Sauvegarder" at bounding box center [397, 36] width 24 height 6
click at [300, 4] on h4 "Blog Post" at bounding box center [322, 5] width 92 height 8
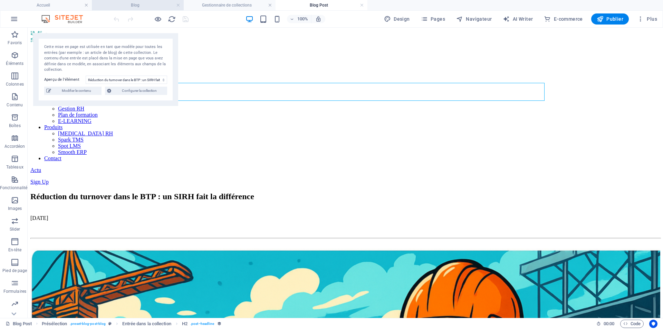
click at [133, 2] on h4 "Blog" at bounding box center [138, 5] width 92 height 8
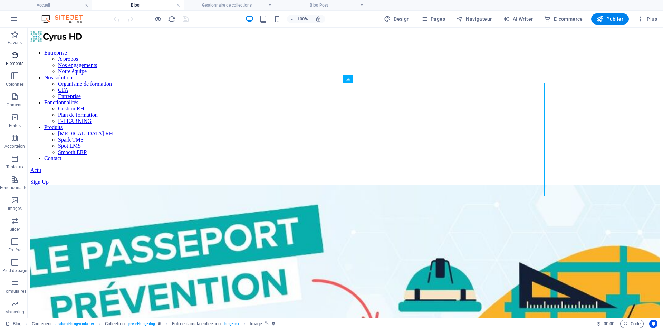
click at [14, 54] on icon "button" at bounding box center [15, 55] width 8 height 8
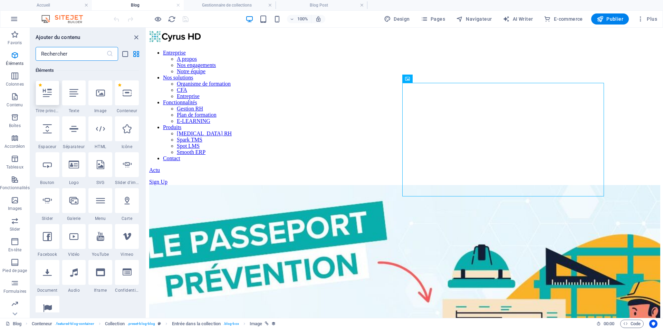
scroll to position [74, 0]
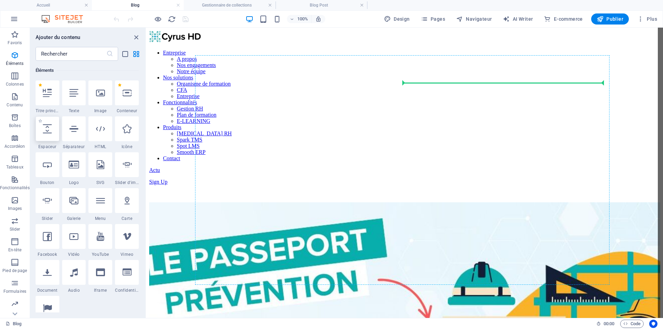
select select "px"
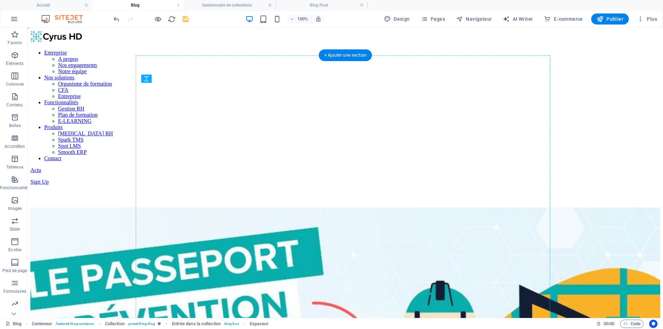
drag, startPoint x: 182, startPoint y: 258, endPoint x: 371, endPoint y: 90, distance: 253.3
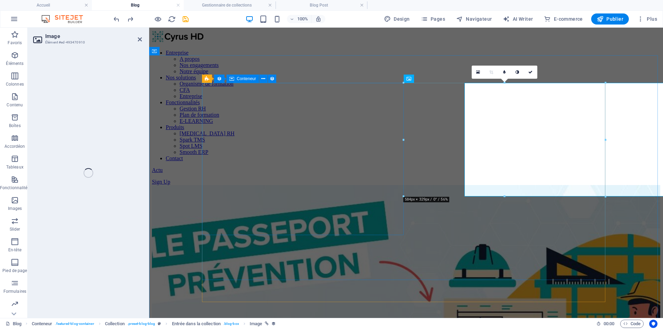
select select "image"
select select "%"
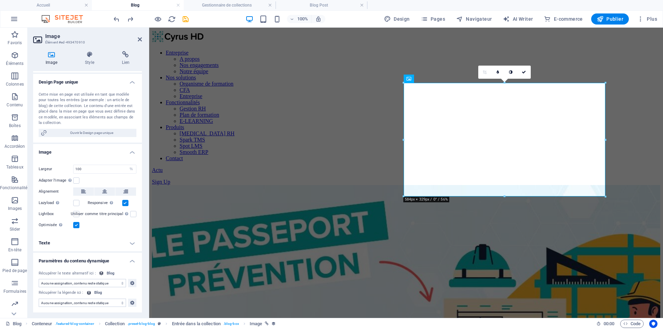
scroll to position [0, 0]
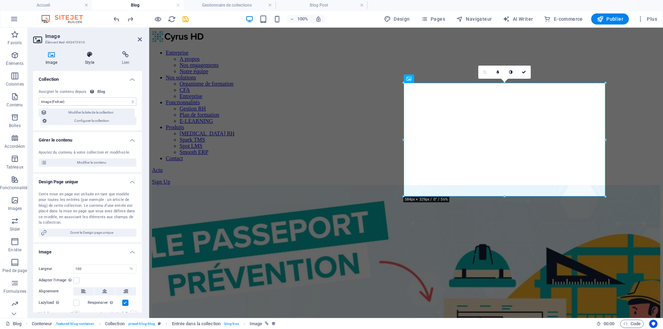
click at [93, 65] on h4 "Style" at bounding box center [91, 58] width 37 height 15
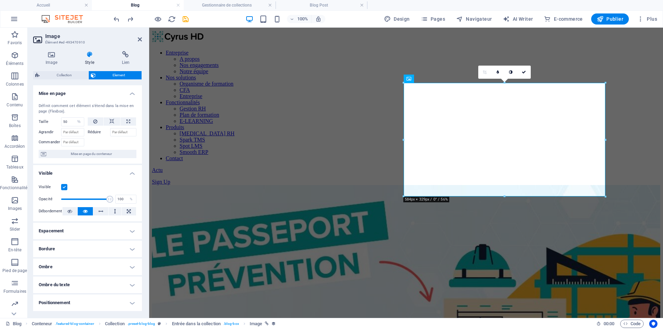
click at [112, 233] on h4 "Espacement" at bounding box center [87, 231] width 109 height 17
click at [103, 244] on icon at bounding box center [104, 245] width 4 height 8
click at [93, 258] on select "auto px % rem vw vh" at bounding box center [87, 257] width 29 height 8
select select "px"
click at [92, 253] on select "auto px % rem vw vh" at bounding box center [87, 257] width 29 height 8
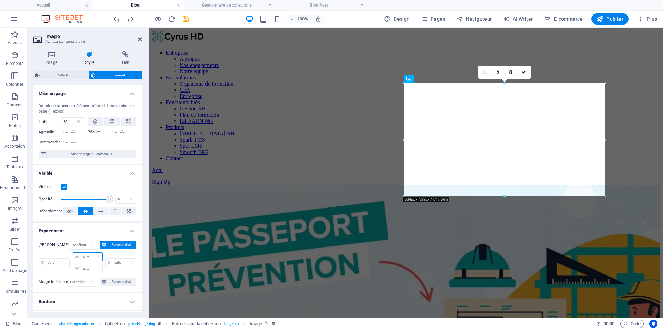
type input "0"
select select "px"
type input "0"
select select "px"
type input "0"
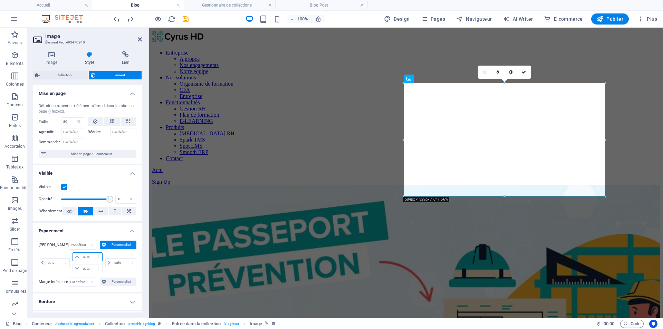
type input "0"
select select "px"
type input "0"
select select "px"
type input "50"
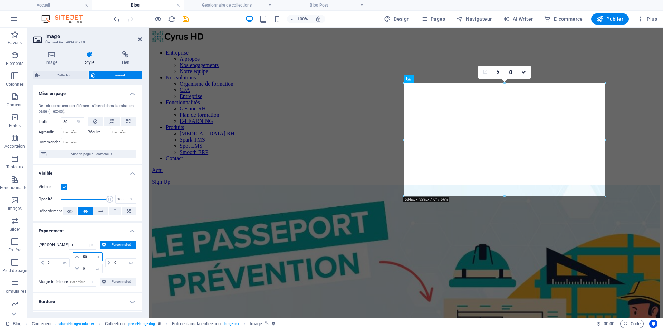
select select "DISABLED_OPTION_VALUE"
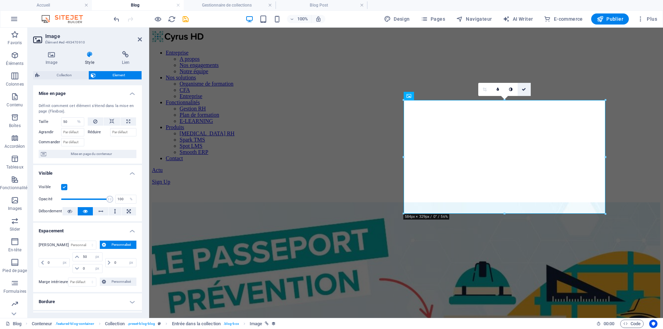
click at [524, 90] on icon at bounding box center [524, 89] width 4 height 4
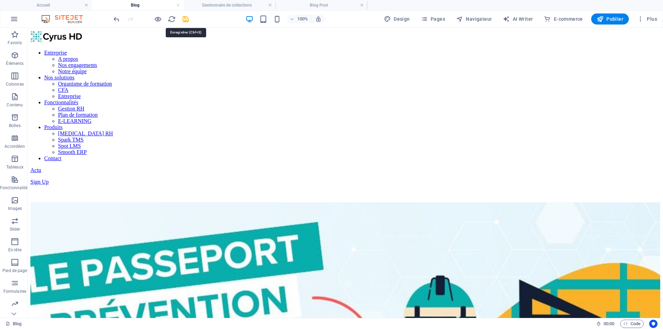
click at [183, 20] on icon "save" at bounding box center [186, 19] width 8 height 8
click at [611, 23] on button "Publier" at bounding box center [611, 18] width 38 height 11
